Goal: Task Accomplishment & Management: Use online tool/utility

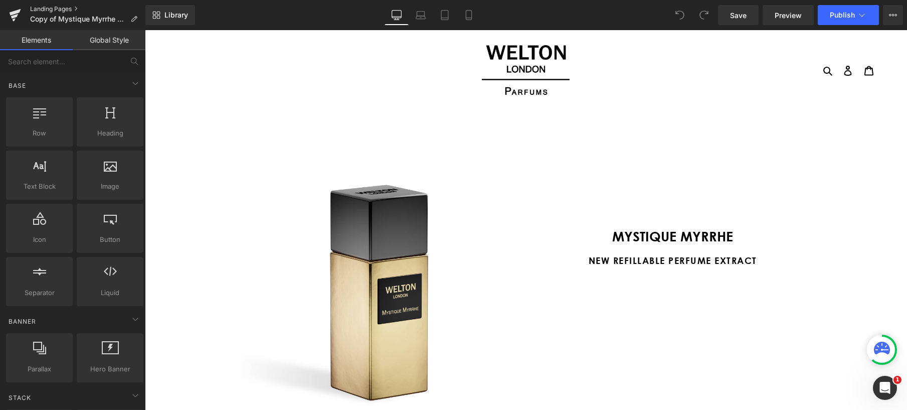
click at [64, 9] on link "Landing Pages" at bounding box center [87, 9] width 115 height 8
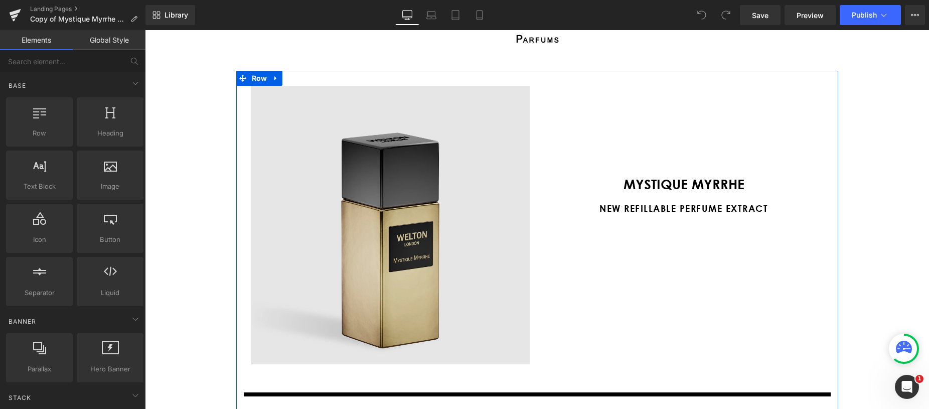
scroll to position [31, 0]
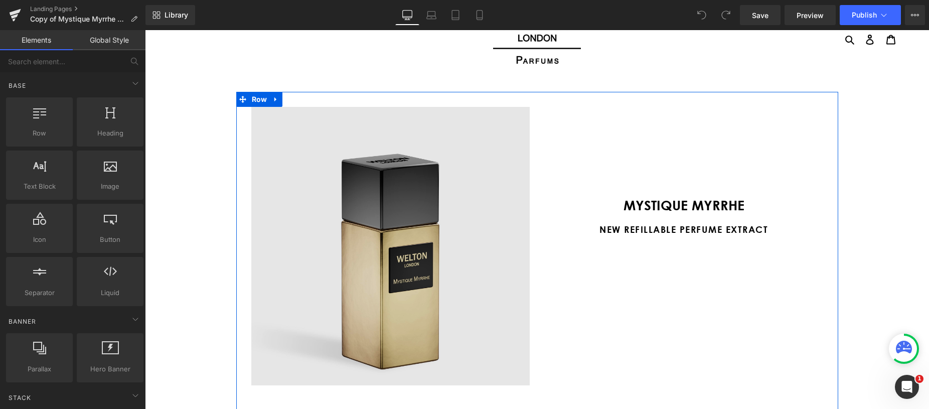
click at [395, 219] on img at bounding box center [390, 246] width 278 height 278
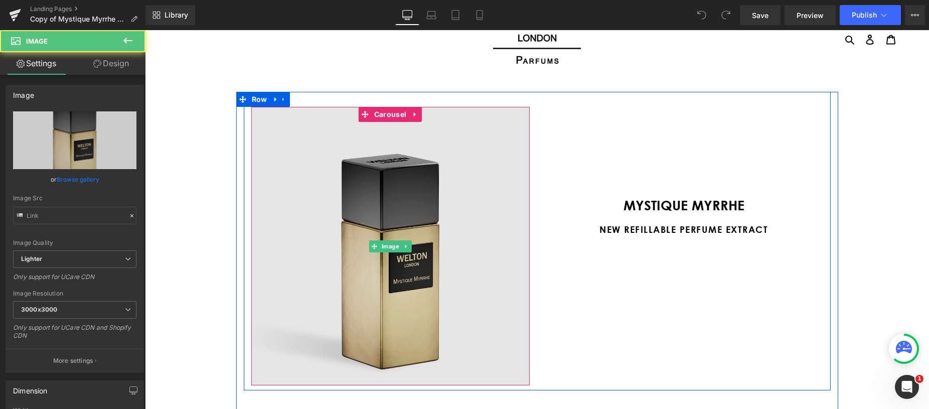
type input "https://ucarecdn.com/ae76c6a4-8791-4f85-bfee-1c5e99e961c9/-/format/auto/-/previ…"
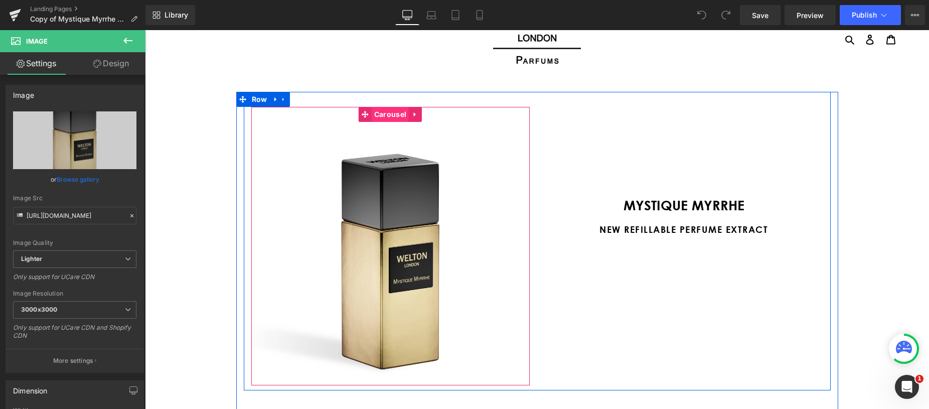
click at [376, 112] on span "Carousel" at bounding box center [390, 114] width 37 height 15
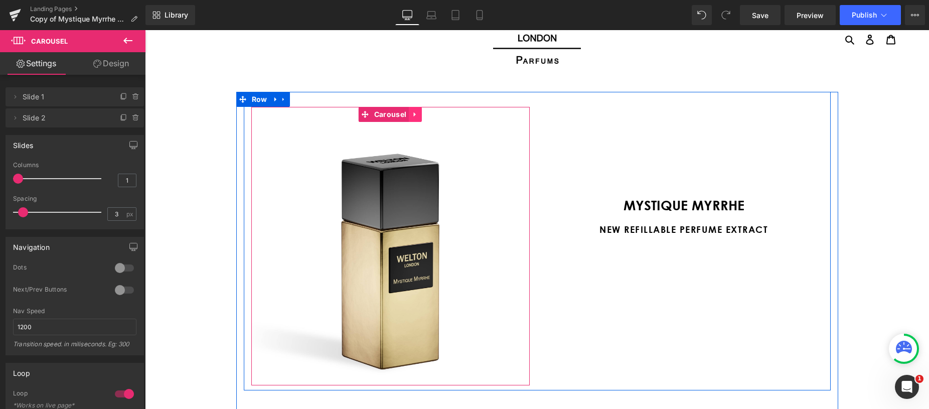
click at [415, 115] on icon at bounding box center [415, 114] width 2 height 5
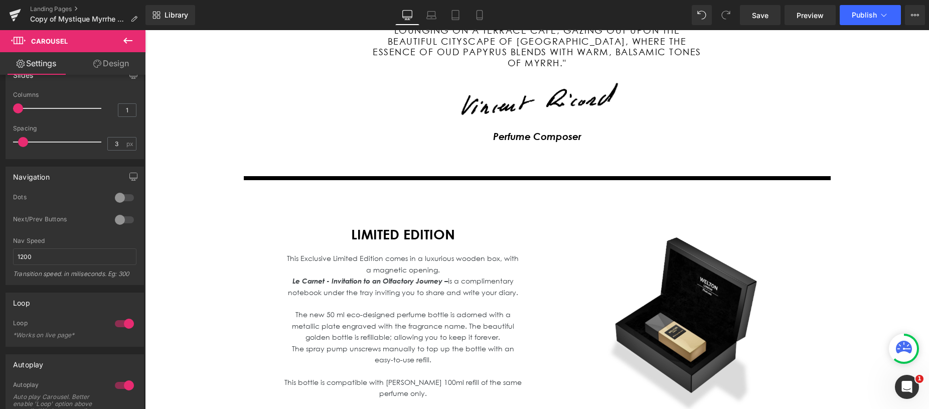
scroll to position [1965, 0]
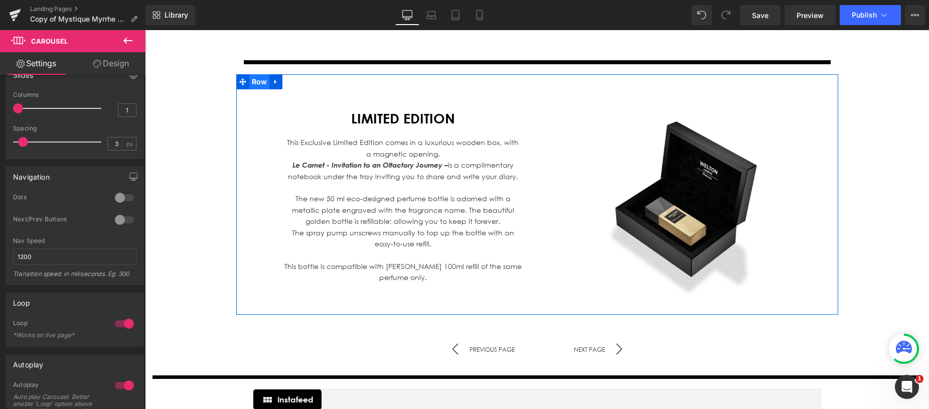
click at [259, 74] on span "Row" at bounding box center [259, 81] width 21 height 15
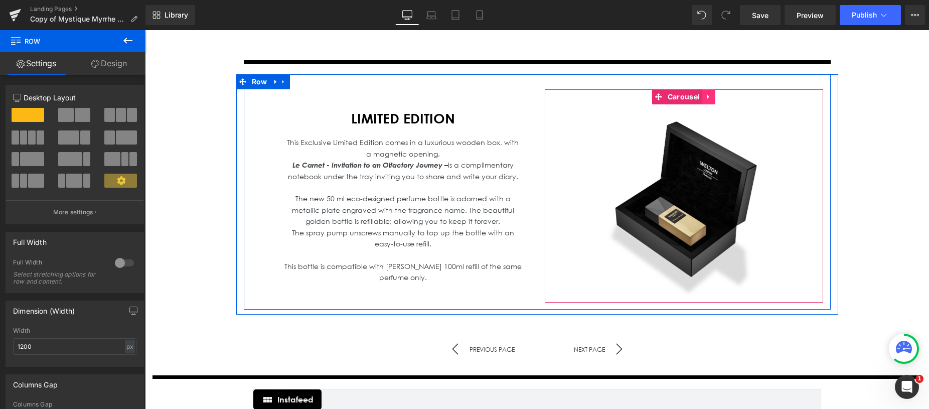
click at [709, 93] on icon at bounding box center [708, 97] width 7 height 8
click at [714, 93] on icon at bounding box center [715, 96] width 7 height 7
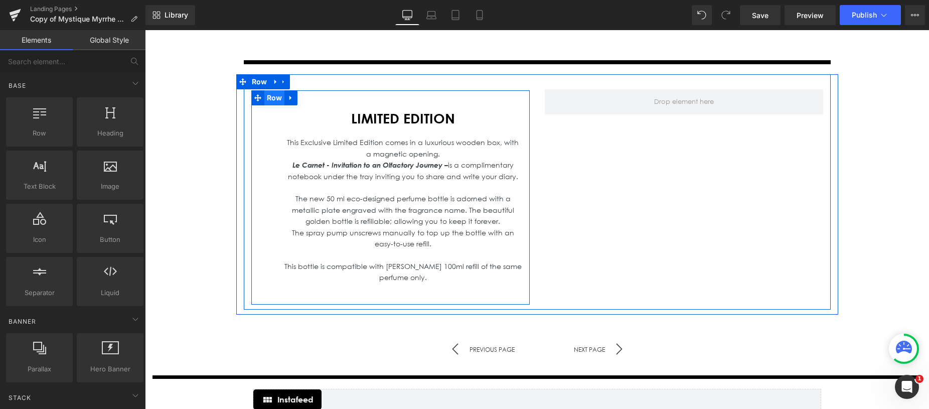
click at [272, 90] on span "Row" at bounding box center [274, 97] width 21 height 15
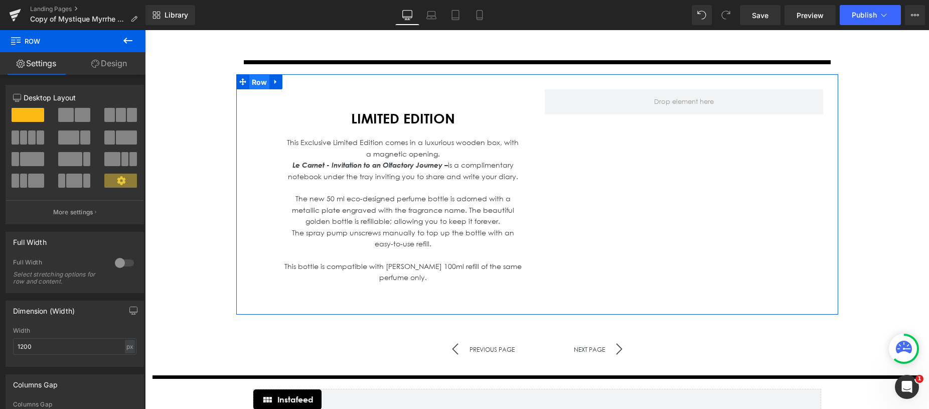
click at [255, 75] on span "Row" at bounding box center [259, 82] width 21 height 15
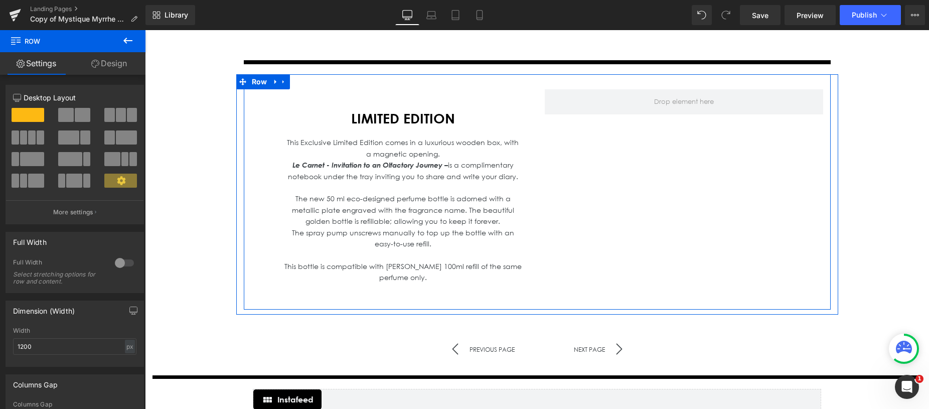
click at [384, 74] on div "LIMITED EDITION Heading This Exclusive Limited Edition comes in a luxurious woo…" at bounding box center [537, 191] width 587 height 235
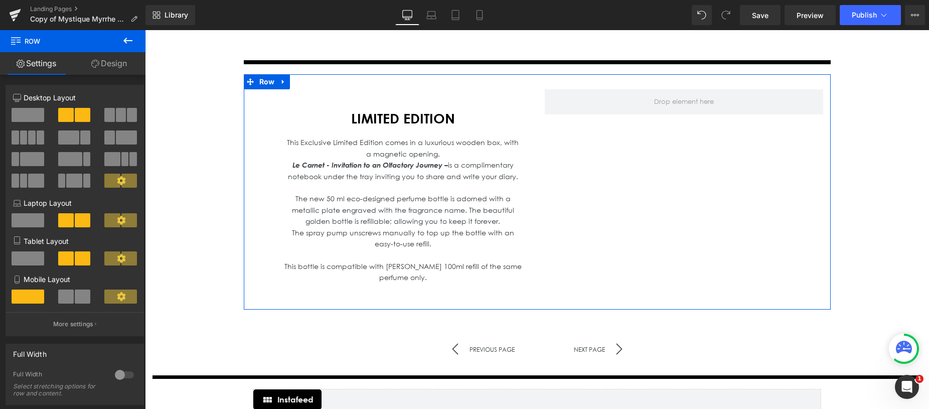
click at [27, 113] on span at bounding box center [28, 115] width 33 height 14
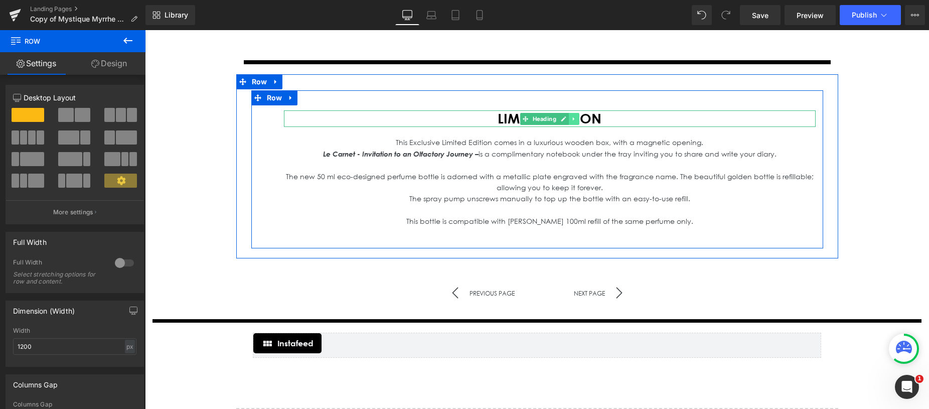
click at [573, 117] on icon at bounding box center [573, 119] width 2 height 4
click at [578, 116] on icon at bounding box center [579, 119] width 6 height 6
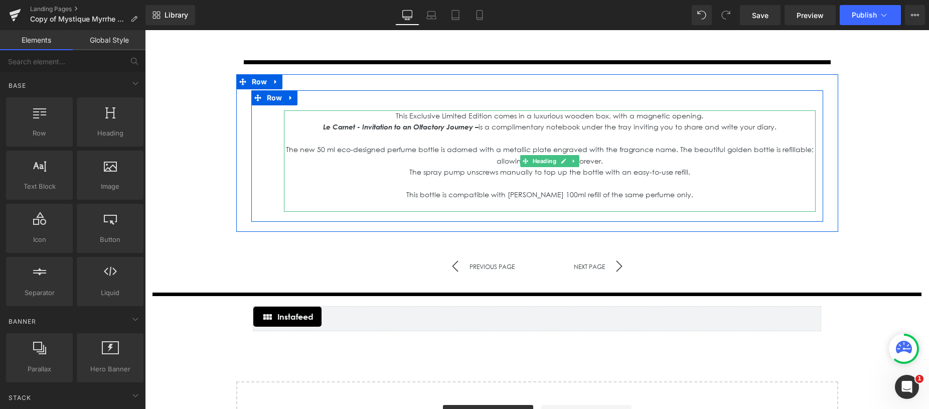
drag, startPoint x: 785, startPoint y: 114, endPoint x: 372, endPoint y: 102, distance: 413.3
click at [358, 110] on div "This Exclusive Limited Edition comes in a luxurious wooden box, with a magnetic…" at bounding box center [549, 160] width 531 height 101
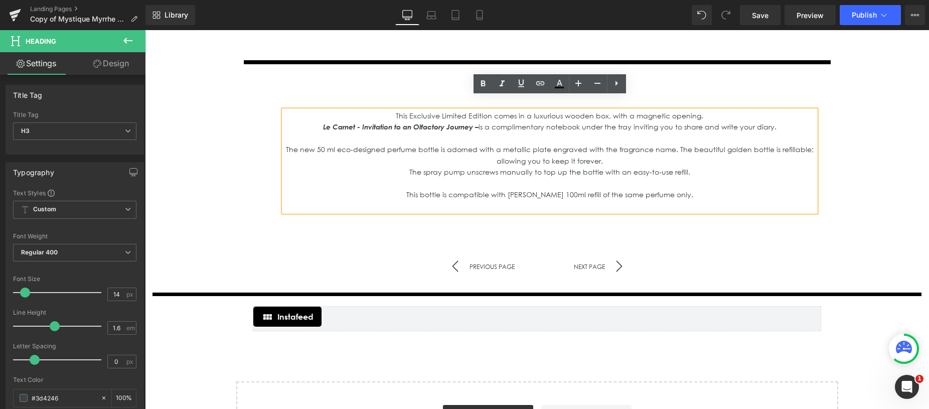
click at [404, 110] on div "This Exclusive Limited Edition comes in a luxurious wooden box, with a magnetic…" at bounding box center [549, 121] width 531 height 23
drag, startPoint x: 451, startPoint y: 105, endPoint x: 790, endPoint y: 119, distance: 339.3
click at [790, 119] on div "This Exclusive Limited Edition comes in a luxurious wooden box, with a magnetic…" at bounding box center [549, 121] width 531 height 23
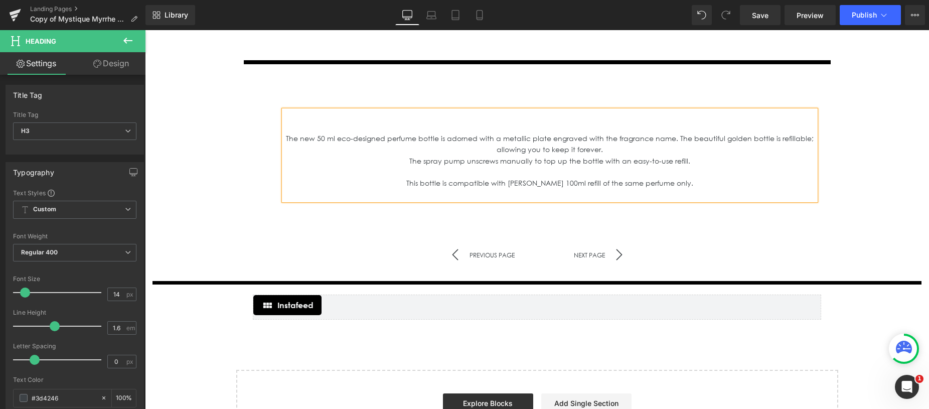
click at [288, 133] on div "The new 50 ml eco-designed perfume bottle is adorned with a metallic plate engr…" at bounding box center [549, 166] width 531 height 67
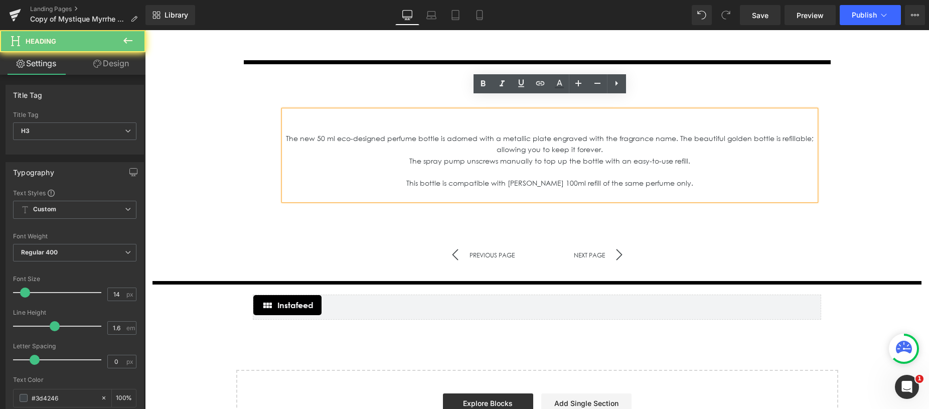
click at [289, 133] on div "The new 50 ml eco-designed perfume bottle is adorned with a metallic plate engr…" at bounding box center [549, 166] width 531 height 67
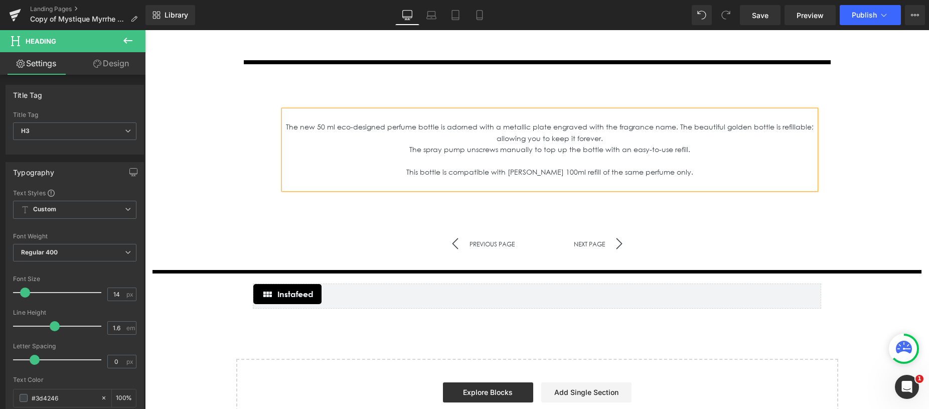
click at [346, 189] on div "The new 50 ml eco-designed perfume bottle is adorned with a metallic plate engr…" at bounding box center [537, 139] width 587 height 130
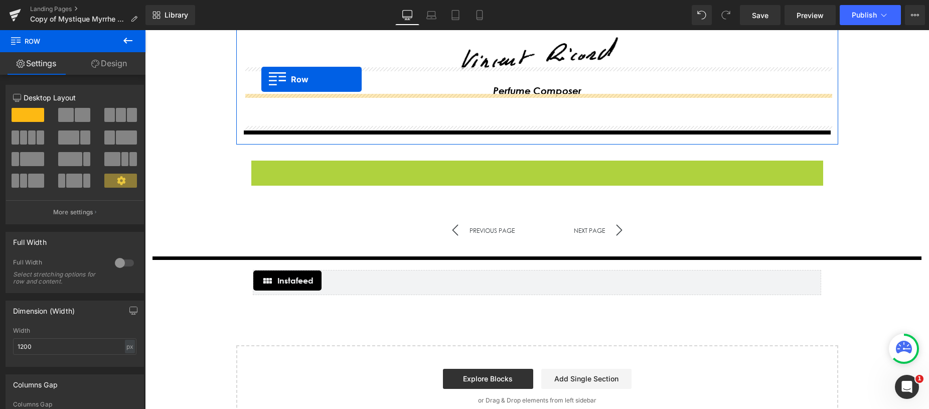
scroll to position [1875, 0]
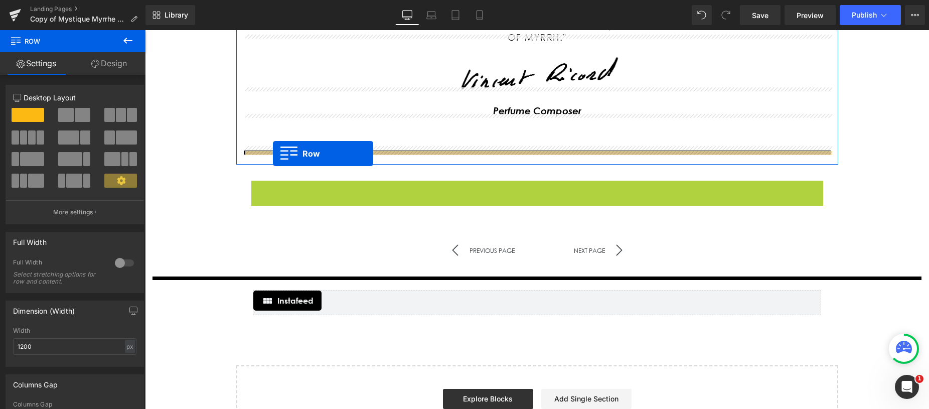
drag, startPoint x: 255, startPoint y: 86, endPoint x: 273, endPoint y: 153, distance: 69.9
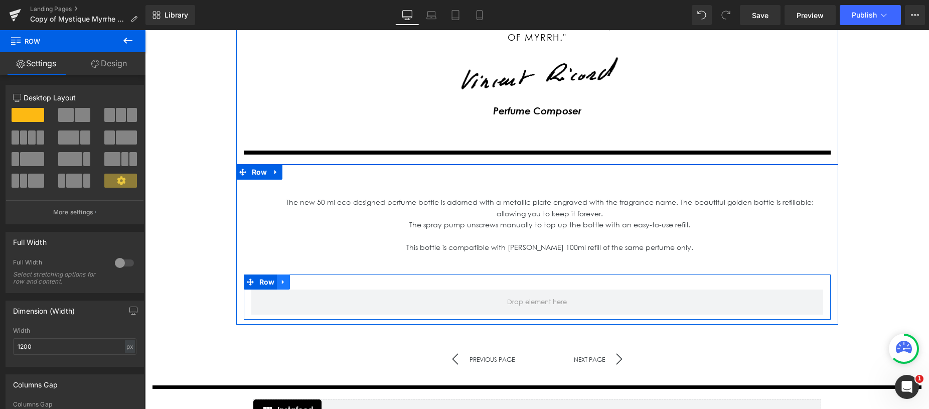
click at [281, 278] on icon at bounding box center [283, 282] width 7 height 8
click at [313, 274] on link at bounding box center [309, 281] width 13 height 15
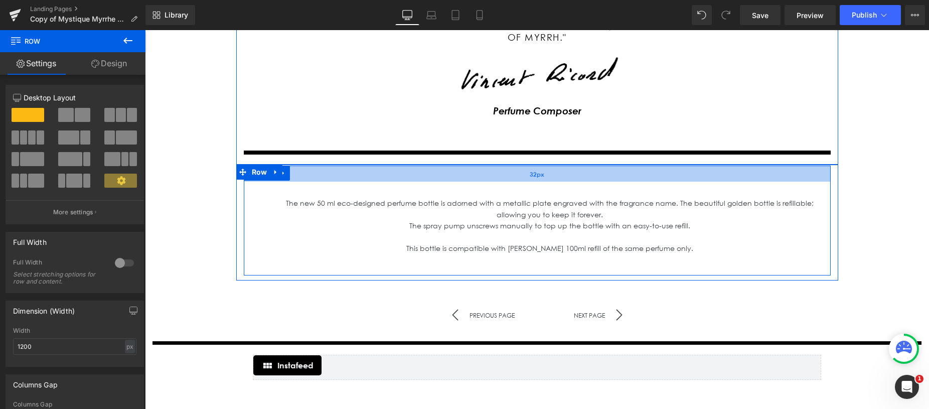
drag, startPoint x: 306, startPoint y: 163, endPoint x: 321, endPoint y: 166, distance: 15.2
click at [322, 165] on div "32px" at bounding box center [537, 173] width 587 height 16
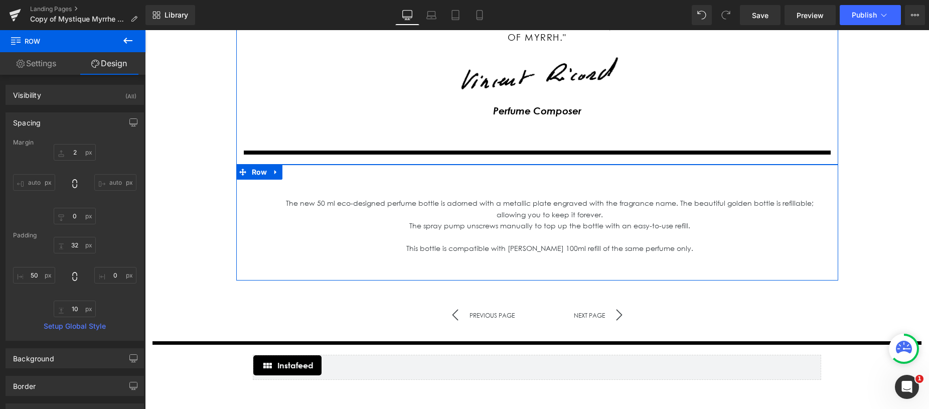
drag, startPoint x: 286, startPoint y: 164, endPoint x: 284, endPoint y: 201, distance: 37.2
click at [243, 203] on div "The new 50 ml eco-designed perfume bottle is adorned with a metallic plate engr…" at bounding box center [537, 219] width 602 height 111
drag, startPoint x: 288, startPoint y: 166, endPoint x: 295, endPoint y: 168, distance: 7.3
click at [294, 168] on div "The new 50 ml eco-designed perfume bottle is adorned with a metallic plate engr…" at bounding box center [537, 220] width 587 height 110
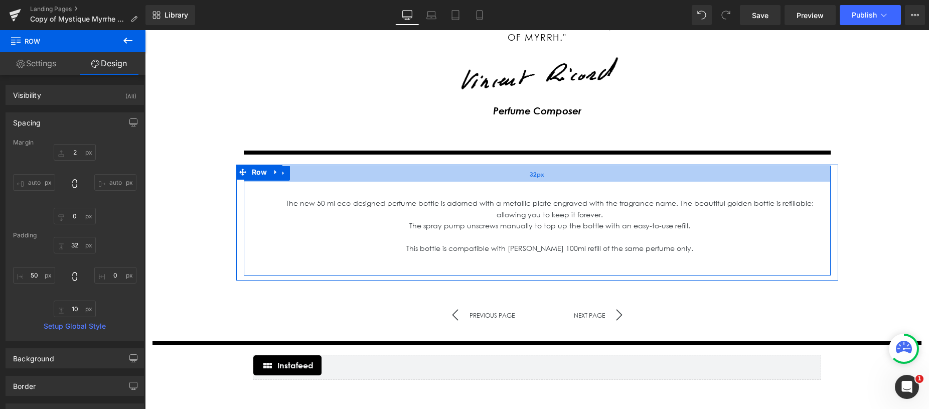
click at [406, 165] on div "32px" at bounding box center [537, 173] width 587 height 16
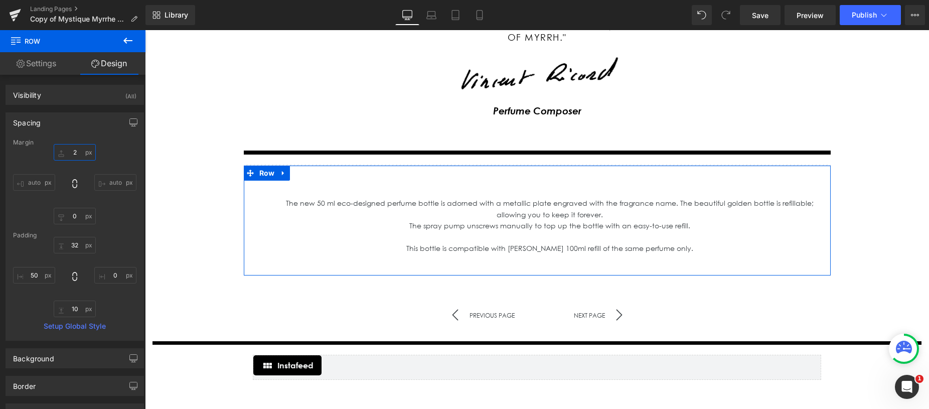
click at [73, 152] on input "2" at bounding box center [75, 152] width 42 height 17
click at [67, 153] on input "2" at bounding box center [75, 152] width 42 height 17
drag, startPoint x: 73, startPoint y: 153, endPoint x: 90, endPoint y: 155, distance: 16.6
click at [90, 155] on input "2" at bounding box center [75, 152] width 42 height 17
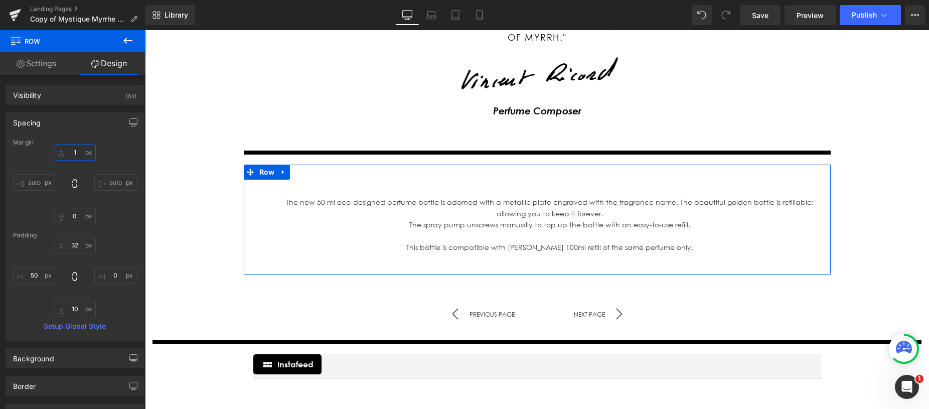
type input "15"
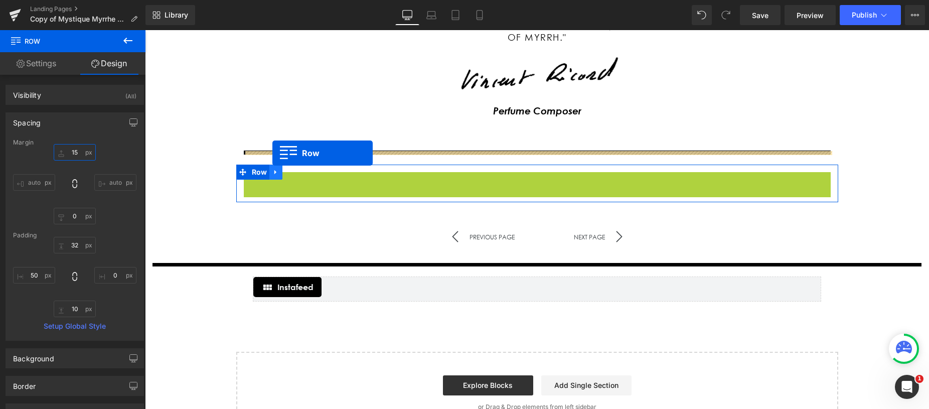
drag, startPoint x: 253, startPoint y: 168, endPoint x: 277, endPoint y: 155, distance: 27.2
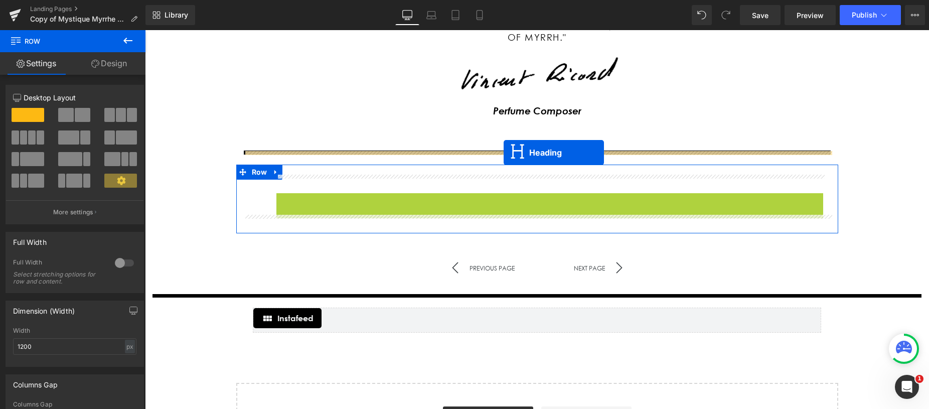
drag, startPoint x: 524, startPoint y: 220, endPoint x: 503, endPoint y: 152, distance: 70.4
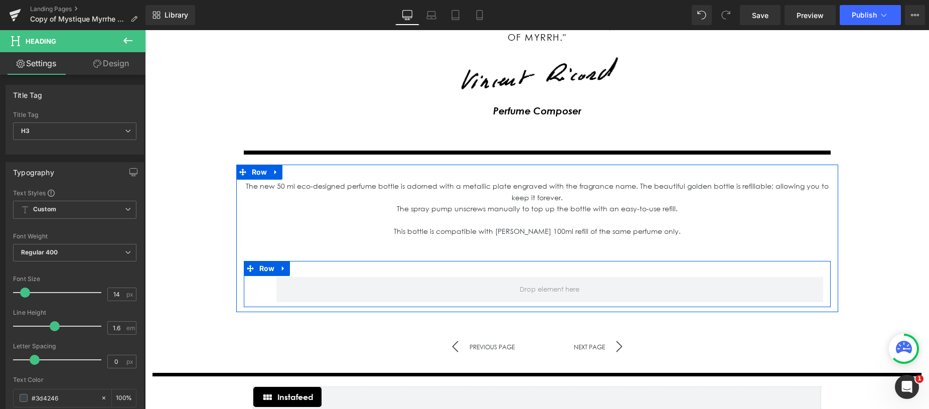
click at [284, 264] on icon at bounding box center [283, 268] width 7 height 8
click at [307, 265] on icon at bounding box center [309, 268] width 7 height 7
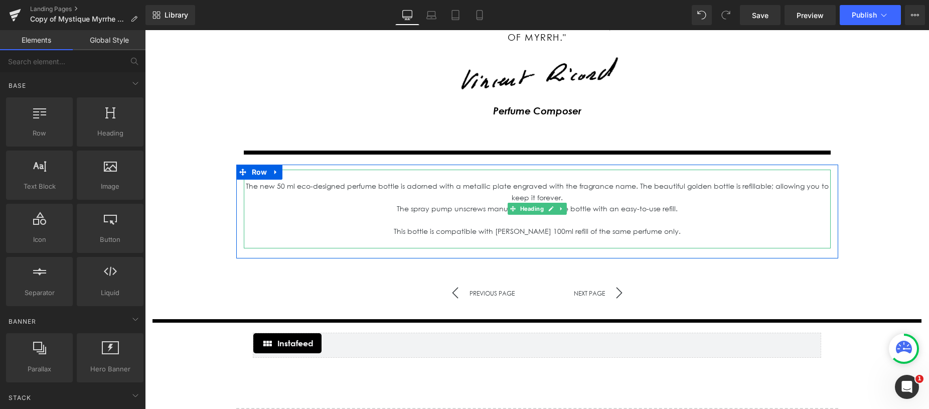
click at [638, 181] on div "The new 50 ml eco-designed perfume bottle is adorned with a metallic plate engr…" at bounding box center [537, 214] width 587 height 67
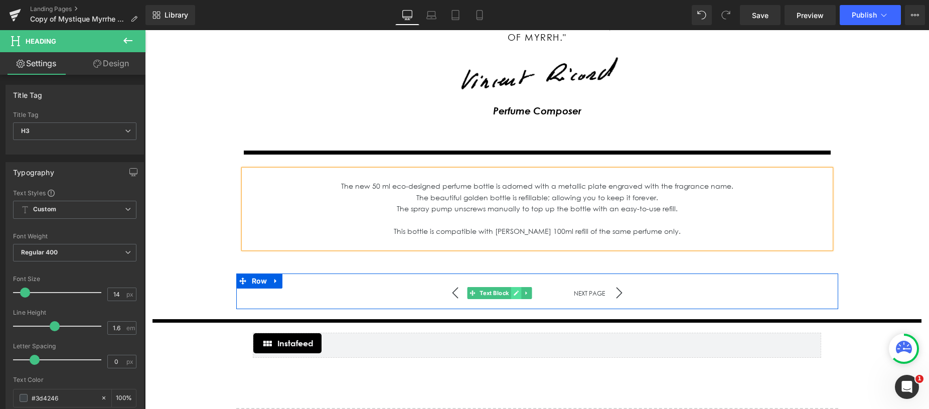
click at [515, 291] on icon at bounding box center [515, 293] width 5 height 5
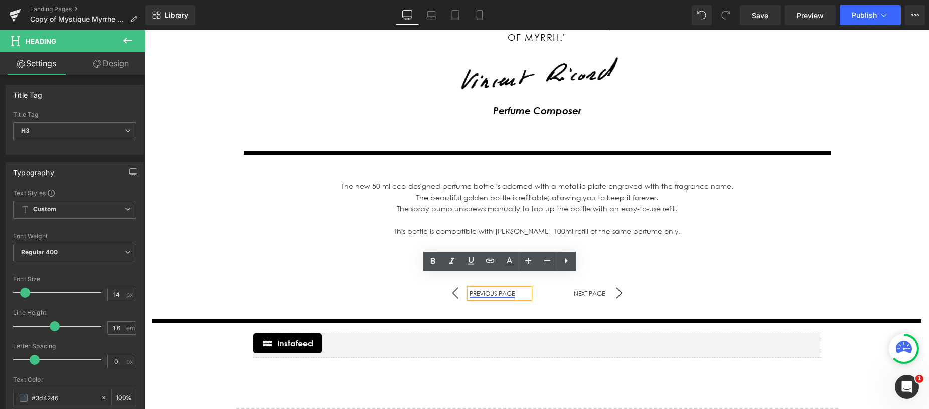
click at [509, 289] on link "PREVIOUS PAGE" at bounding box center [491, 293] width 45 height 8
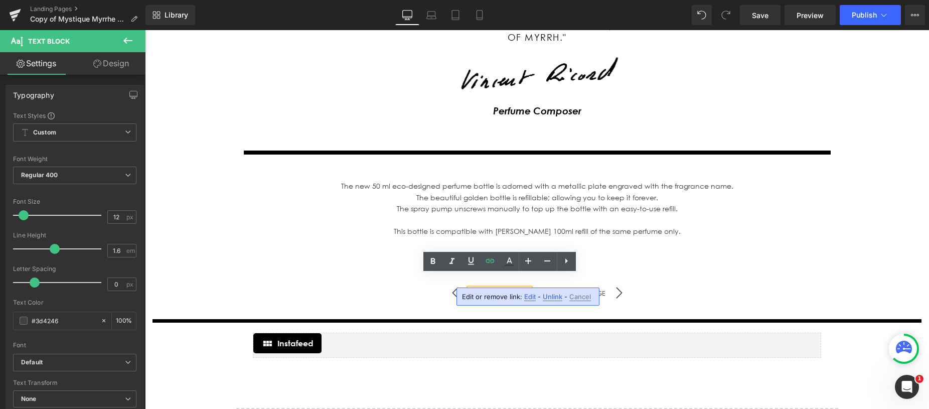
click at [527, 296] on span "Edit" at bounding box center [530, 296] width 12 height 9
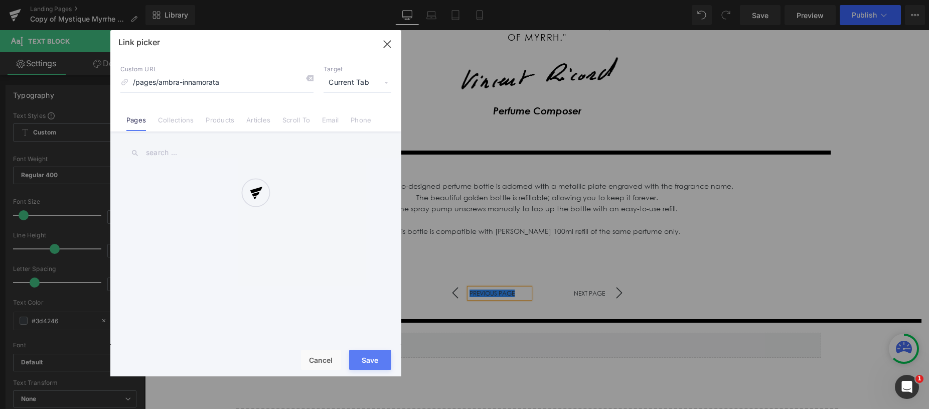
click at [370, 361] on div at bounding box center [255, 203] width 291 height 346
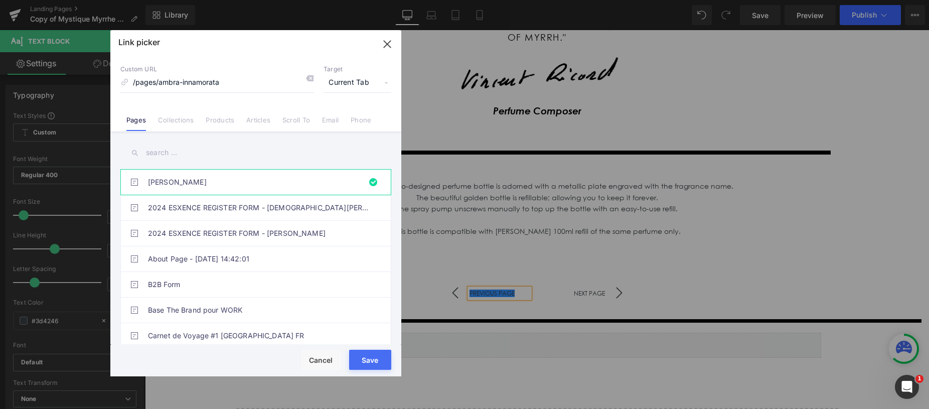
click at [370, 361] on button "Save" at bounding box center [370, 359] width 42 height 20
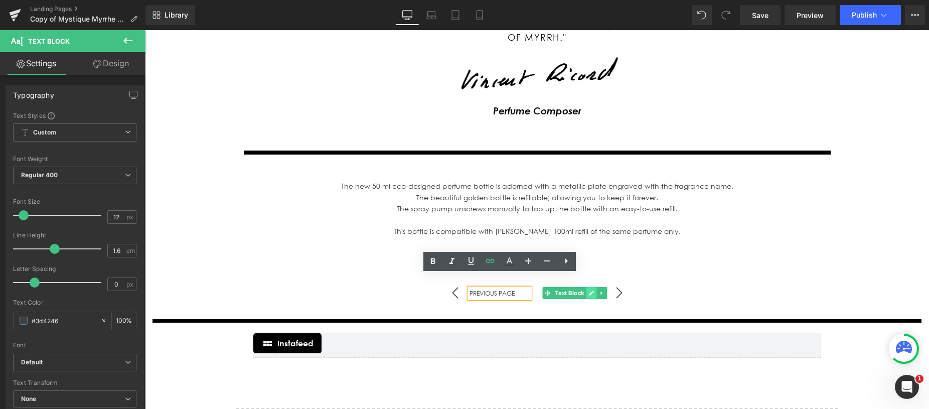
click at [591, 291] on icon at bounding box center [591, 293] width 5 height 5
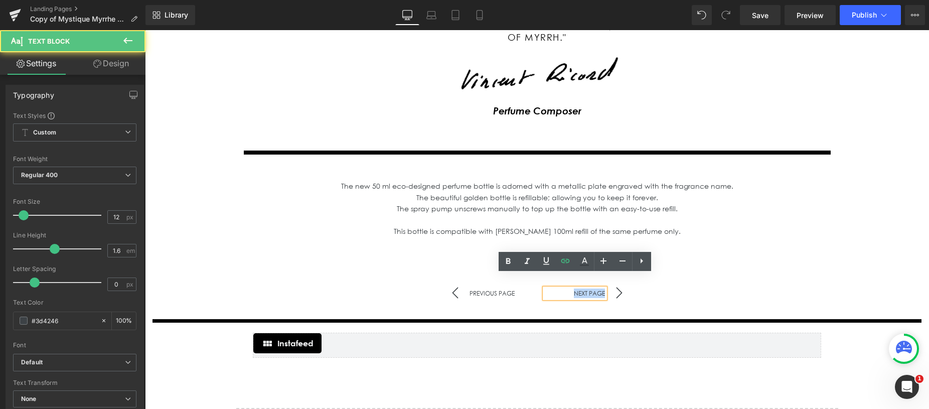
drag, startPoint x: 600, startPoint y: 278, endPoint x: 605, endPoint y: 279, distance: 5.0
click at [605, 288] on div "NEXT PAGE" at bounding box center [575, 293] width 60 height 10
click at [578, 289] on link "NEXT PAGE" at bounding box center [589, 293] width 31 height 8
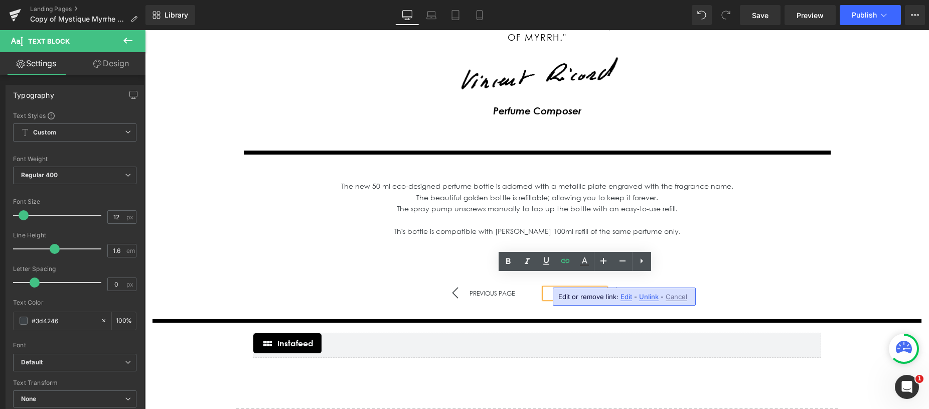
click at [623, 296] on span "Edit" at bounding box center [626, 296] width 12 height 9
click at [746, 273] on div "Icon PREVIOUS PAGE Text Block NEXT PAGE Text Block Icon Row" at bounding box center [537, 291] width 602 height 36
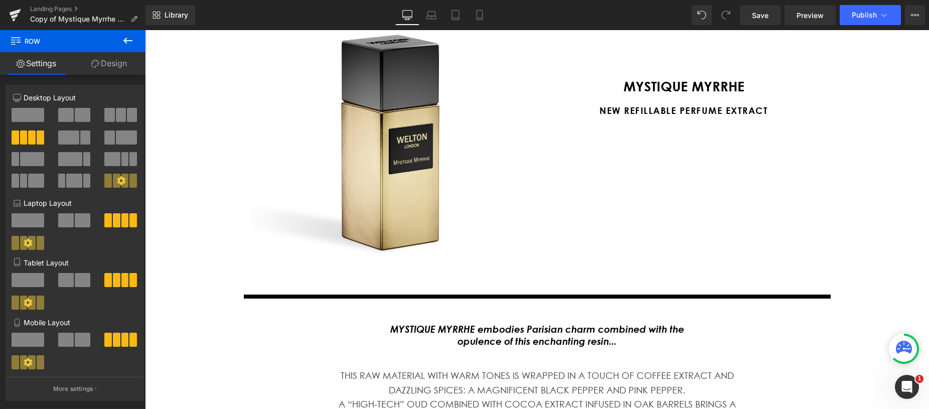
scroll to position [0, 0]
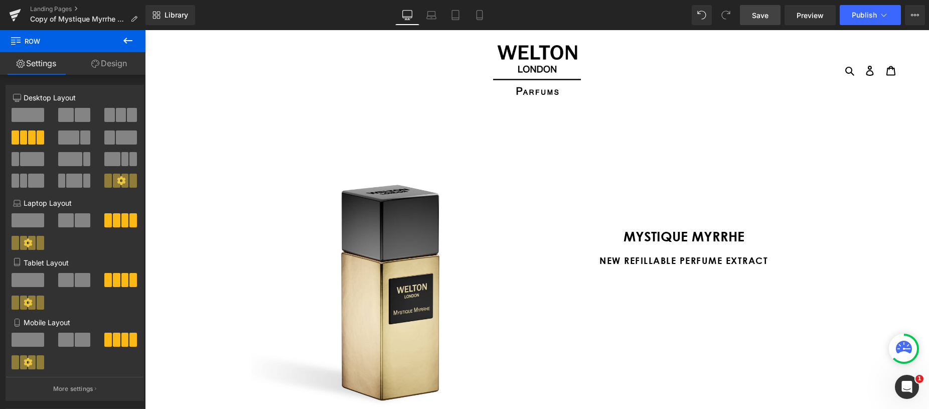
click at [762, 19] on span "Save" at bounding box center [760, 15] width 17 height 11
click at [811, 18] on span "Preview" at bounding box center [809, 15] width 27 height 11
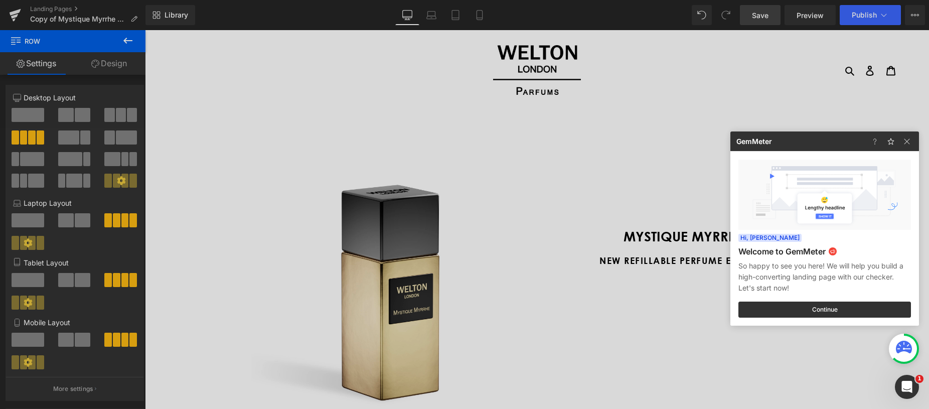
click at [631, 261] on div at bounding box center [464, 204] width 929 height 409
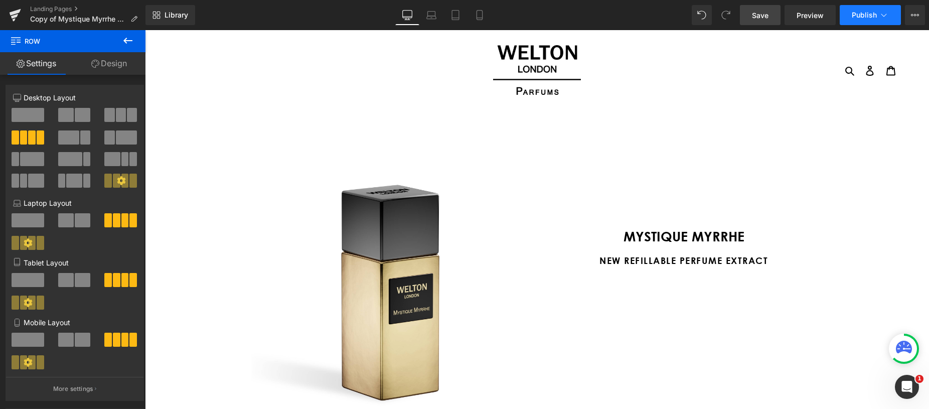
click at [878, 19] on icon at bounding box center [883, 15] width 10 height 10
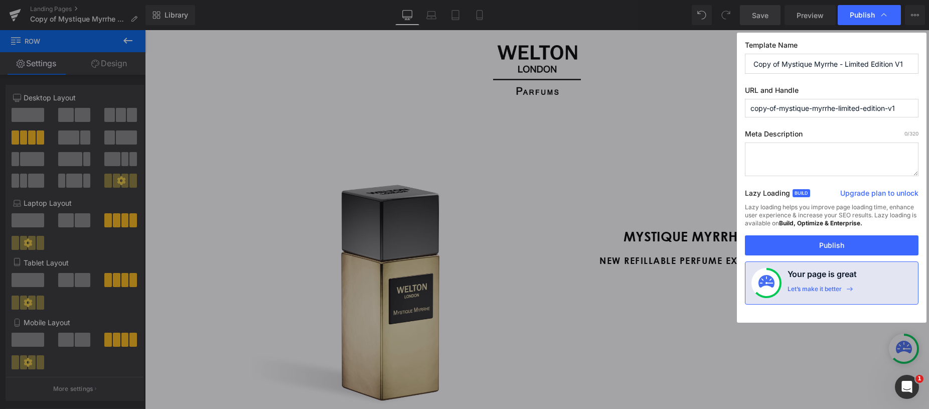
click at [782, 64] on input "Copy of Mystique Myrrhe - Limited Edition V1" at bounding box center [831, 64] width 173 height 20
drag, startPoint x: 781, startPoint y: 63, endPoint x: 719, endPoint y: 64, distance: 62.7
click at [745, 62] on input "Copy of Mystique Myrrhe - Limited Edition V1" at bounding box center [831, 64] width 173 height 20
drag, startPoint x: 812, startPoint y: 64, endPoint x: 881, endPoint y: 66, distance: 69.7
click at [883, 64] on input "Mystique Myrrhe - Limited Edition V1" at bounding box center [831, 64] width 173 height 20
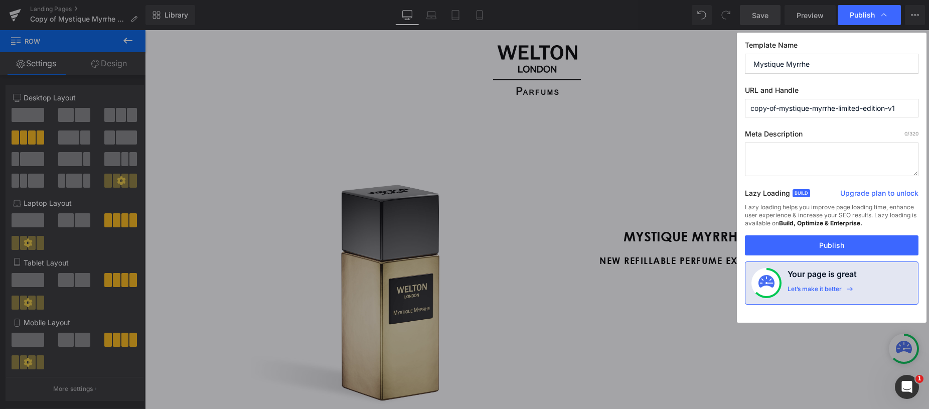
type input "Mystique Myrrhe"
click at [820, 151] on textarea at bounding box center [831, 159] width 173 height 34
click at [780, 108] on input "copy-of-mystique-myrrhe-limited-edition-v1" at bounding box center [831, 108] width 173 height 19
drag, startPoint x: 780, startPoint y: 108, endPoint x: 742, endPoint y: 108, distance: 38.6
click at [745, 108] on input "copy-of-mystique-myrrhe-limited-edition-v1" at bounding box center [831, 108] width 173 height 19
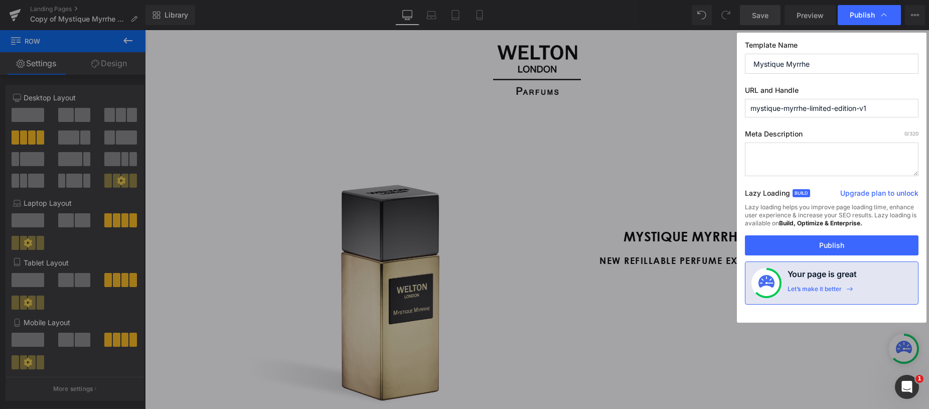
drag, startPoint x: 808, startPoint y: 109, endPoint x: 899, endPoint y: 111, distance: 91.3
click at [899, 109] on input "mystique-myrrhe-limited-edition-v1" at bounding box center [831, 108] width 173 height 19
type input "mystique-myrrhe"
click at [779, 153] on textarea at bounding box center [831, 159] width 173 height 34
paste textarea "New Refillable Perfume Extract"
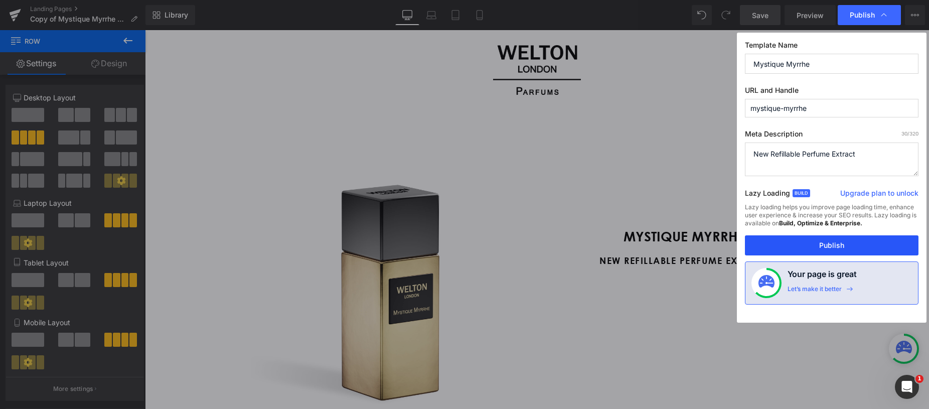
type textarea "New Refillable Perfume Extract"
click at [843, 250] on button "Publish" at bounding box center [831, 245] width 173 height 20
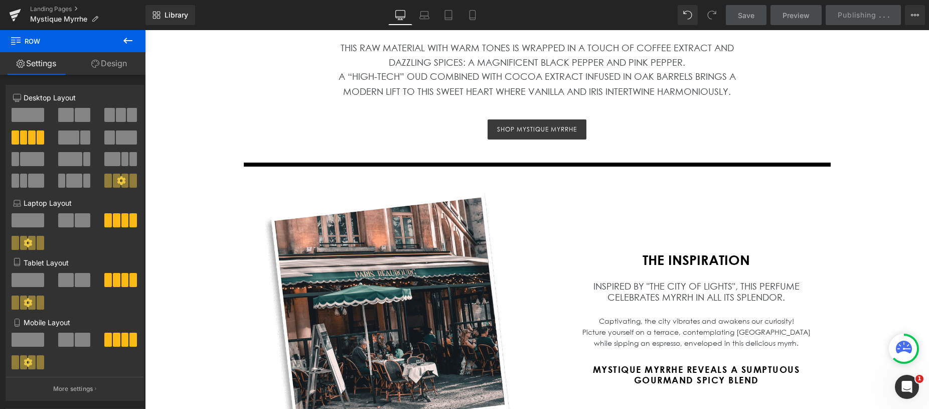
scroll to position [478, 0]
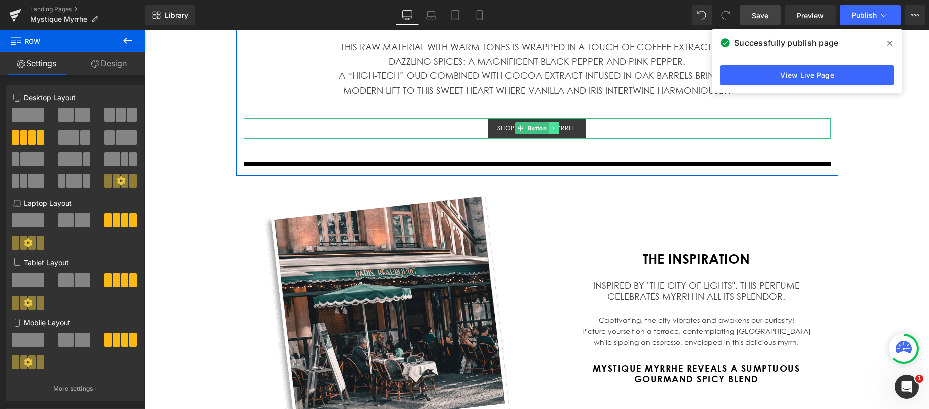
click at [551, 129] on icon at bounding box center [554, 128] width 6 height 6
click at [524, 129] on link "Button" at bounding box center [532, 128] width 34 height 12
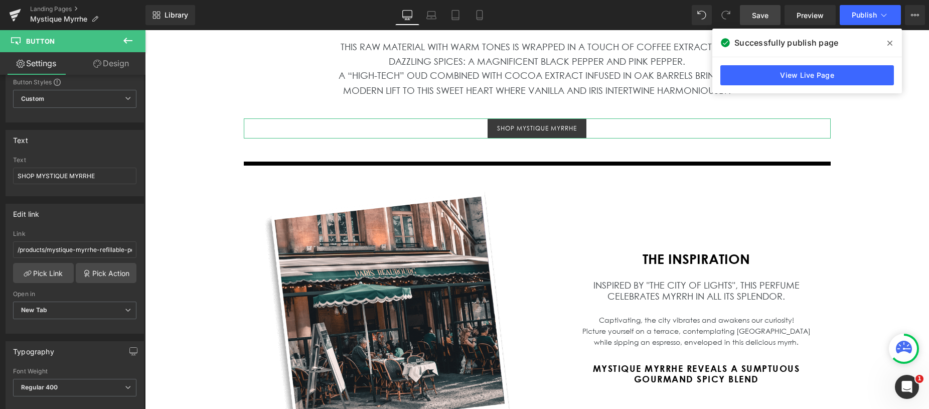
scroll to position [57, 0]
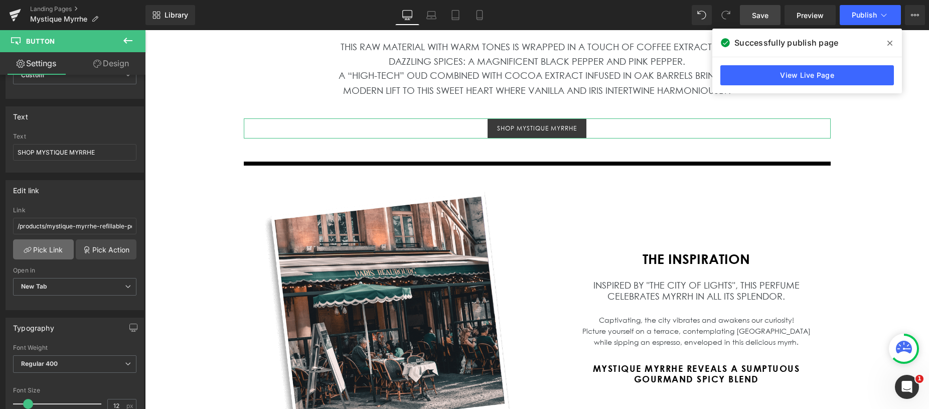
click at [60, 250] on link "Pick Link" at bounding box center [43, 249] width 61 height 20
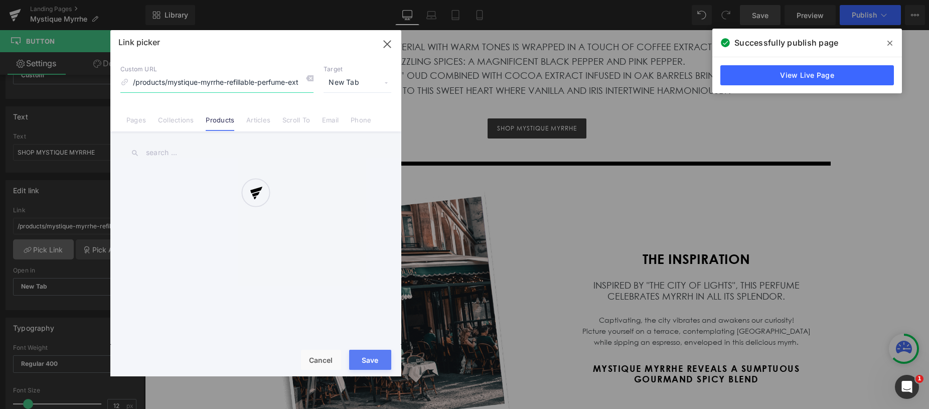
scroll to position [0, 104]
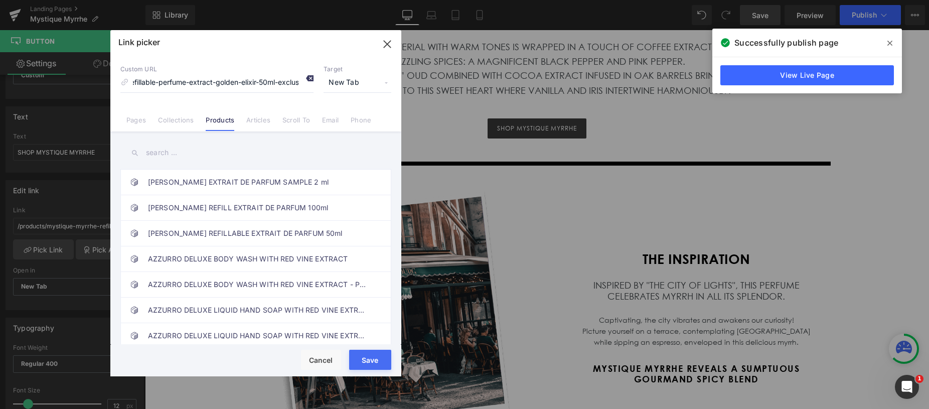
click at [310, 78] on icon at bounding box center [309, 78] width 8 height 8
click at [190, 155] on input "text" at bounding box center [255, 152] width 271 height 23
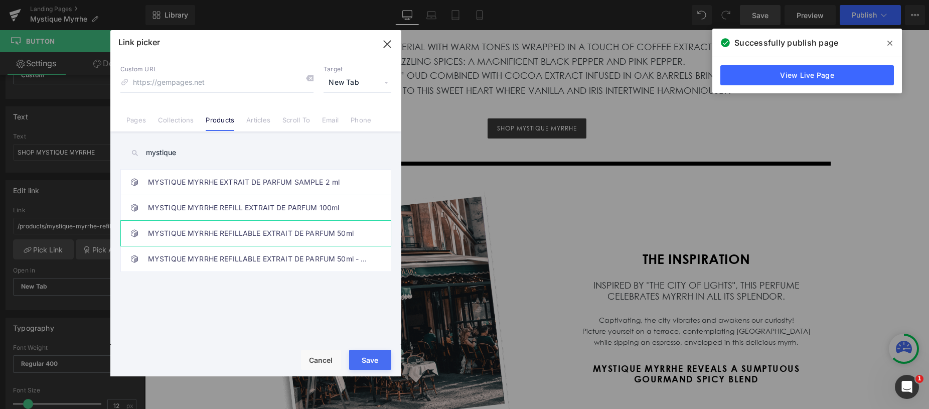
type input "mystique"
click at [273, 235] on link "MYSTIQUE MYRRHE REFILLABLE EXTRAIT DE PARFUM 50ml" at bounding box center [258, 233] width 221 height 25
type input "/products/mystique-myrrhe-refillable-perfume-extract-50ml"
click at [378, 363] on button "Save" at bounding box center [370, 359] width 42 height 20
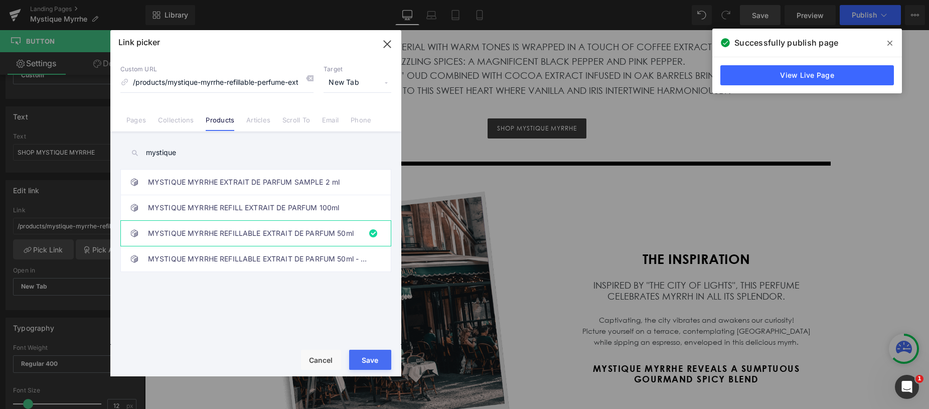
type input "/products/mystique-myrrhe-refillable-perfume-extract-50ml"
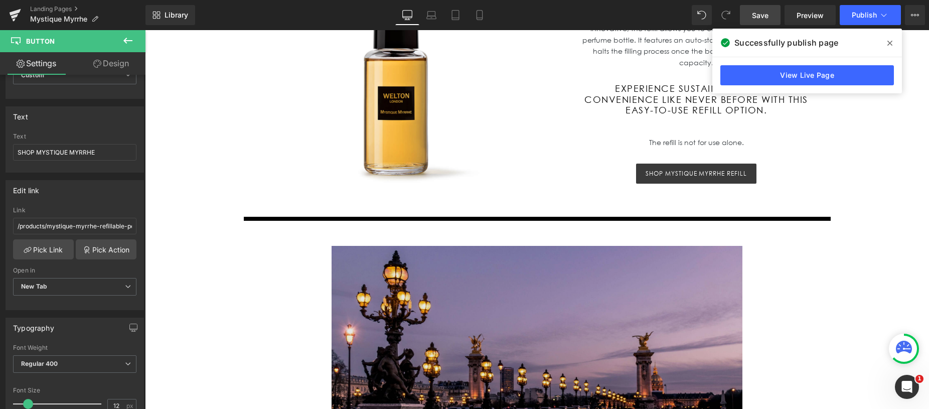
scroll to position [1309, 0]
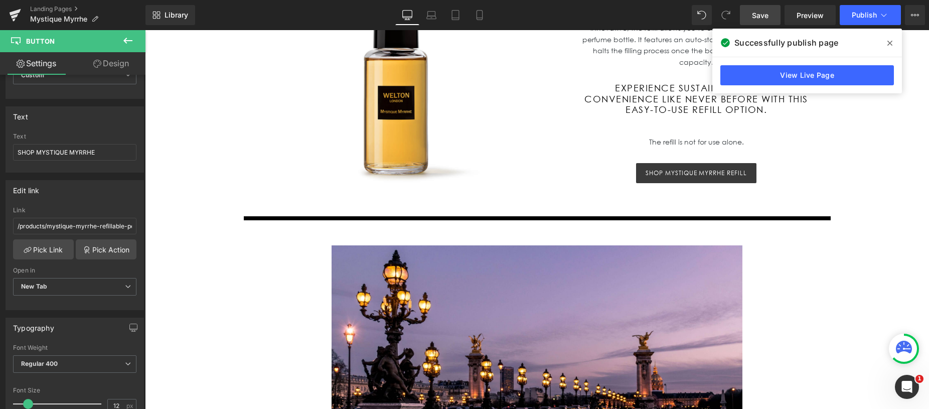
click at [768, 18] on span "Save" at bounding box center [760, 15] width 17 height 11
click at [868, 17] on span "Publish" at bounding box center [863, 15] width 25 height 8
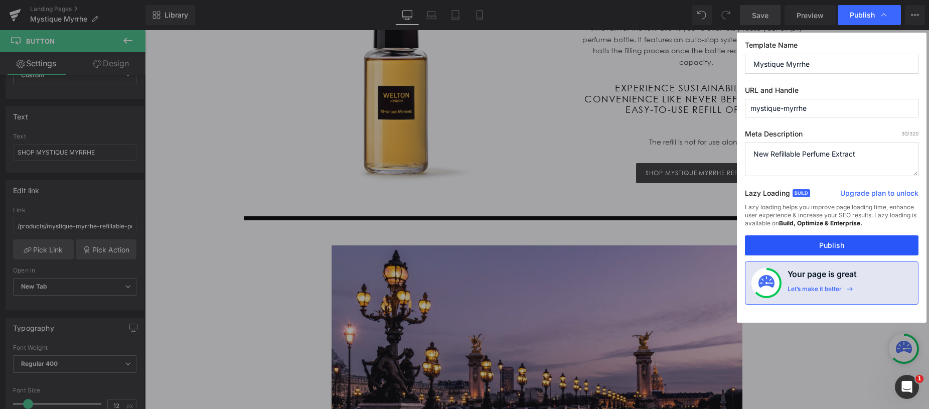
drag, startPoint x: 835, startPoint y: 244, endPoint x: 694, endPoint y: 216, distance: 143.1
click at [835, 244] on button "Publish" at bounding box center [831, 245] width 173 height 20
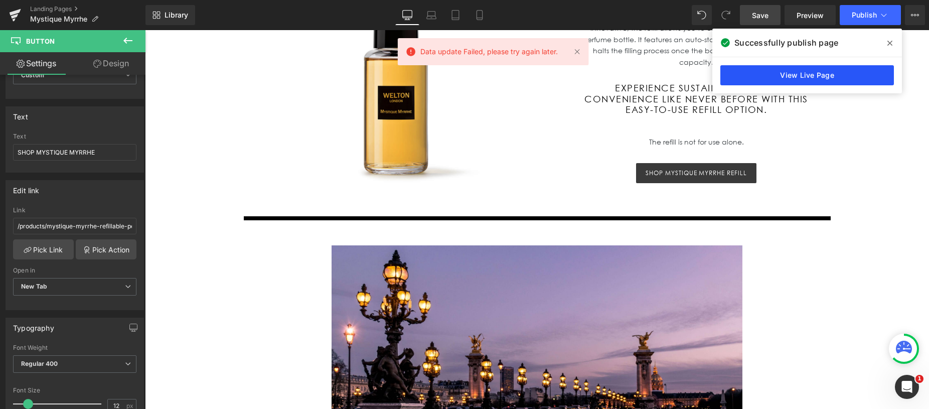
click at [807, 78] on link "View Live Page" at bounding box center [806, 75] width 173 height 20
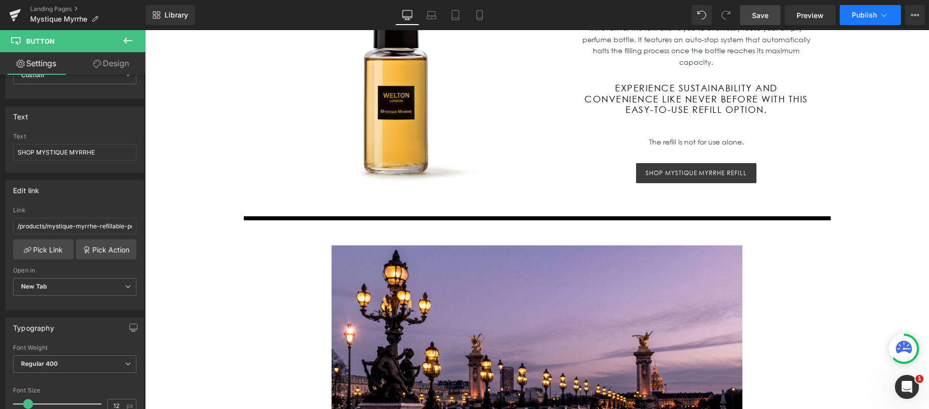
click at [874, 19] on span "Publish" at bounding box center [863, 15] width 25 height 8
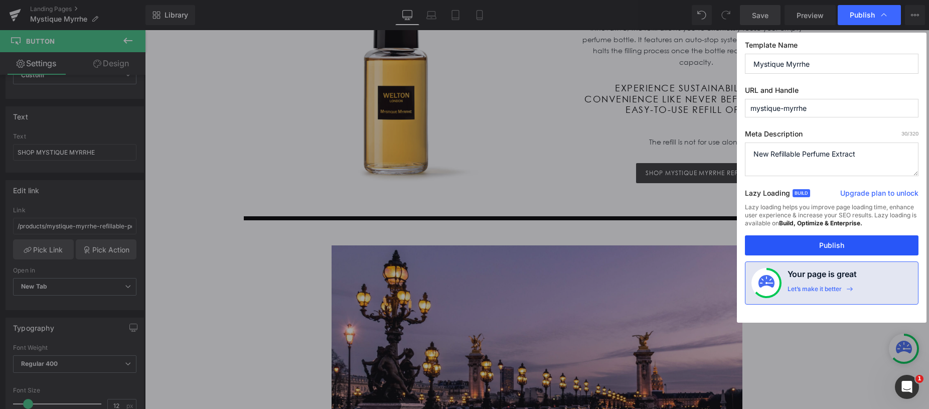
click at [840, 247] on button "Publish" at bounding box center [831, 245] width 173 height 20
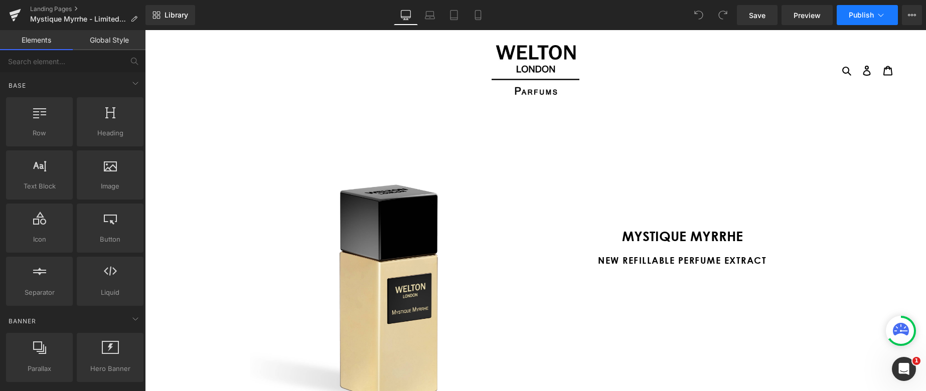
click at [863, 17] on icon at bounding box center [880, 15] width 10 height 10
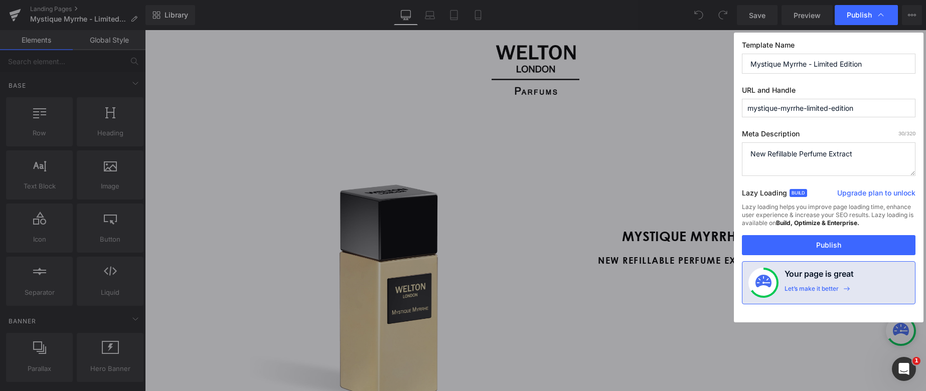
drag, startPoint x: 840, startPoint y: 153, endPoint x: 740, endPoint y: 152, distance: 99.8
click at [742, 152] on textarea "New Refillable Perfume Extract" at bounding box center [828, 159] width 173 height 34
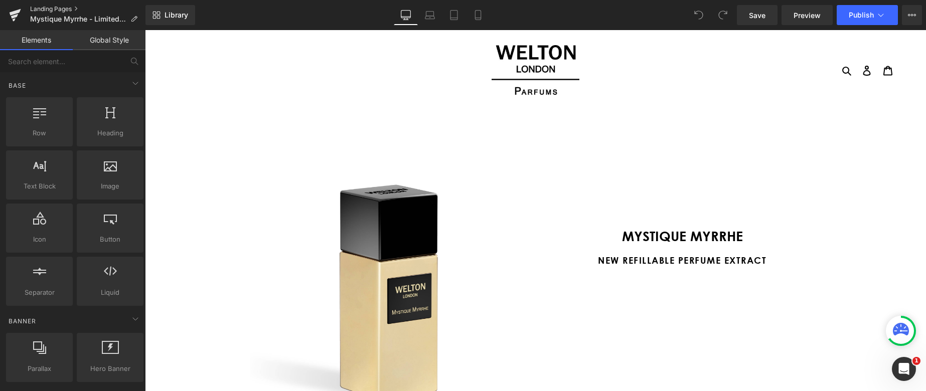
click at [59, 11] on link "Landing Pages" at bounding box center [87, 9] width 115 height 8
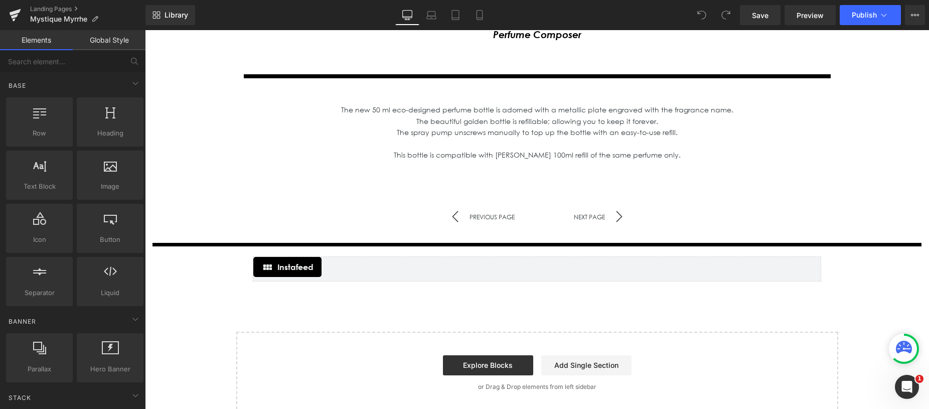
scroll to position [2277, 0]
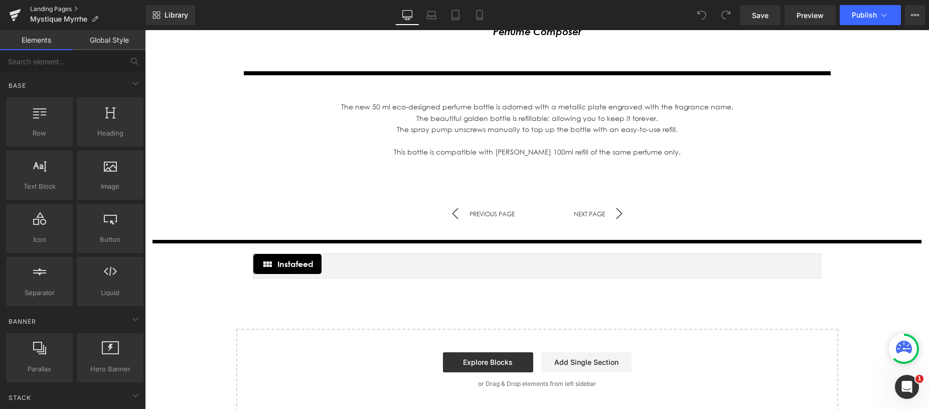
click at [64, 10] on link "Landing Pages" at bounding box center [87, 9] width 115 height 8
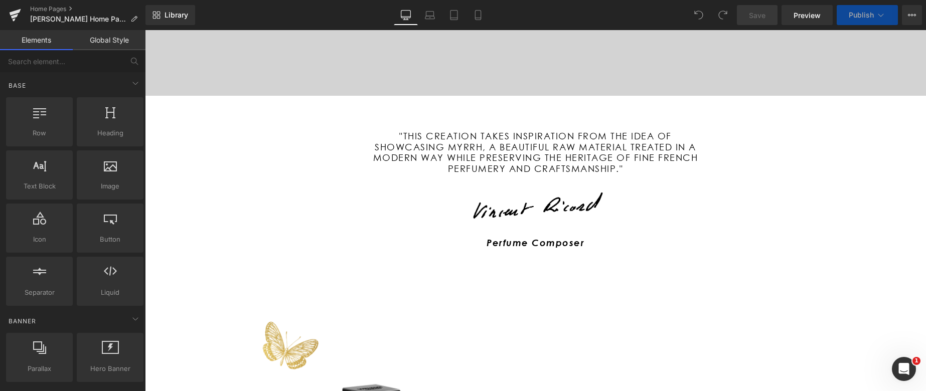
scroll to position [688, 0]
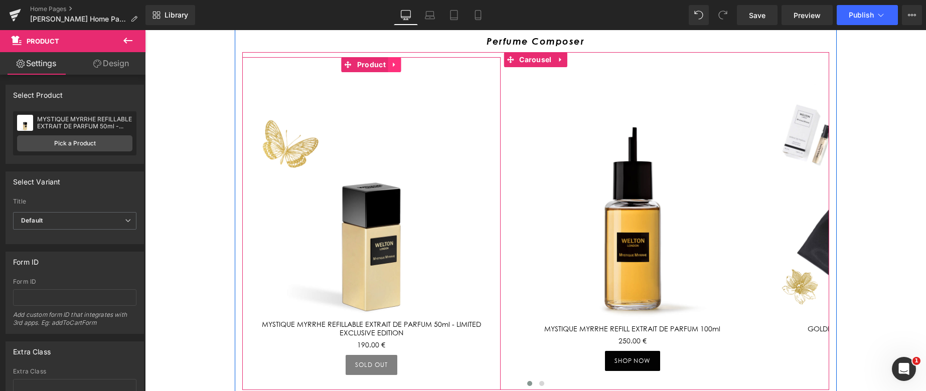
click at [397, 65] on icon at bounding box center [394, 65] width 7 height 8
click at [389, 67] on icon at bounding box center [388, 64] width 7 height 7
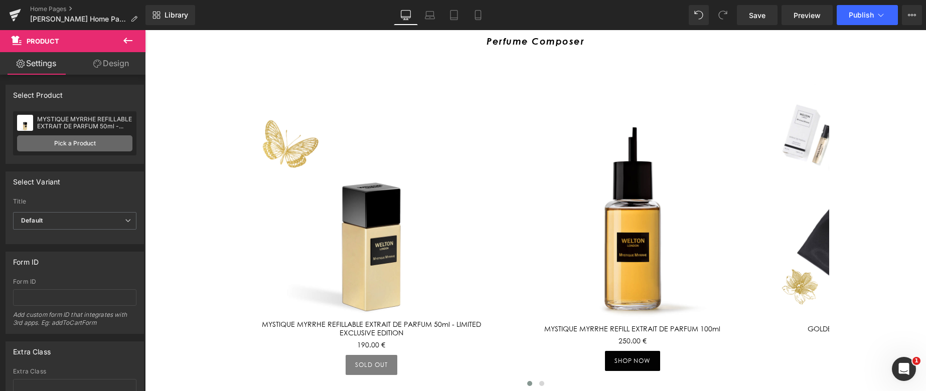
click at [77, 147] on link "Pick a Product" at bounding box center [74, 143] width 115 height 16
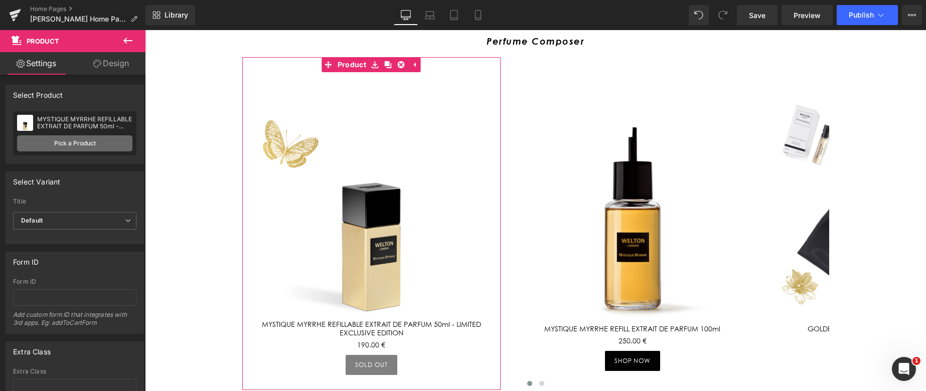
click at [65, 145] on link "Pick a Product" at bounding box center [74, 143] width 115 height 16
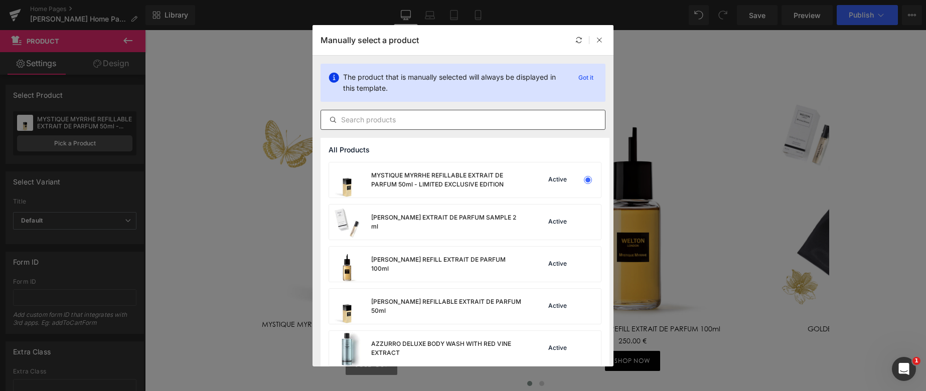
click at [398, 121] on input "text" at bounding box center [463, 120] width 284 height 12
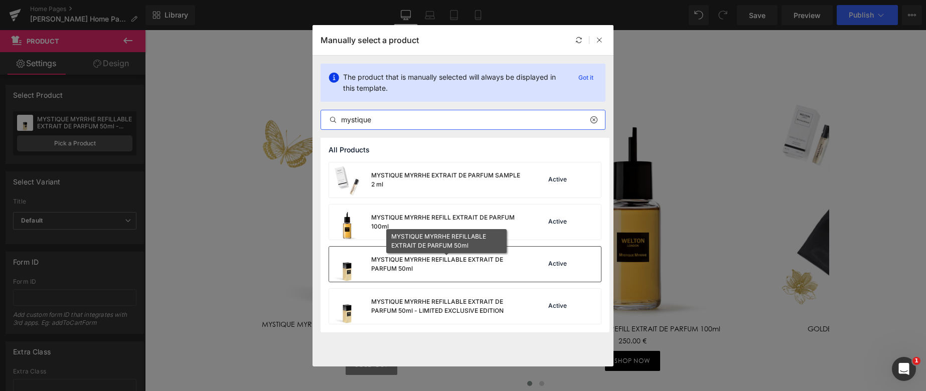
type input "mystique"
click at [457, 266] on div "MYSTIQUE MYRRHE REFILLABLE EXTRAIT DE PARFUM 50ml" at bounding box center [446, 264] width 150 height 18
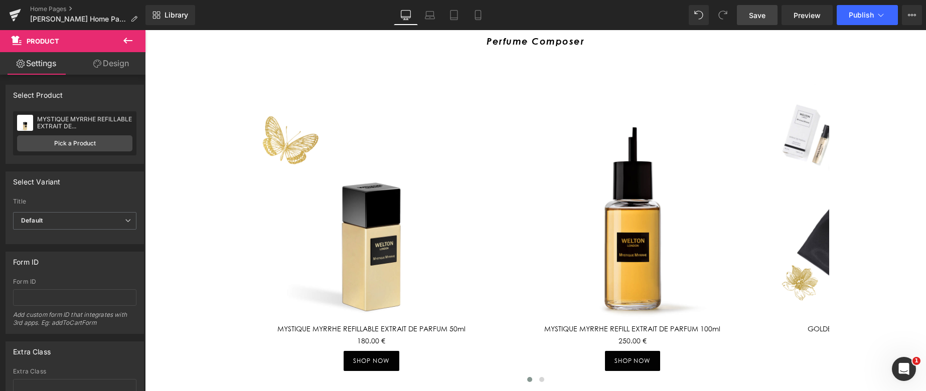
click at [759, 17] on span "Save" at bounding box center [757, 15] width 17 height 11
click at [861, 19] on span "Publish" at bounding box center [860, 15] width 25 height 8
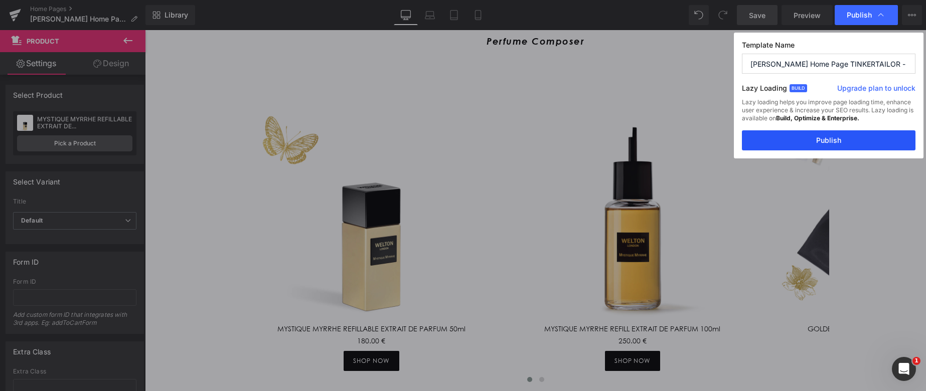
click at [840, 143] on button "Publish" at bounding box center [828, 140] width 173 height 20
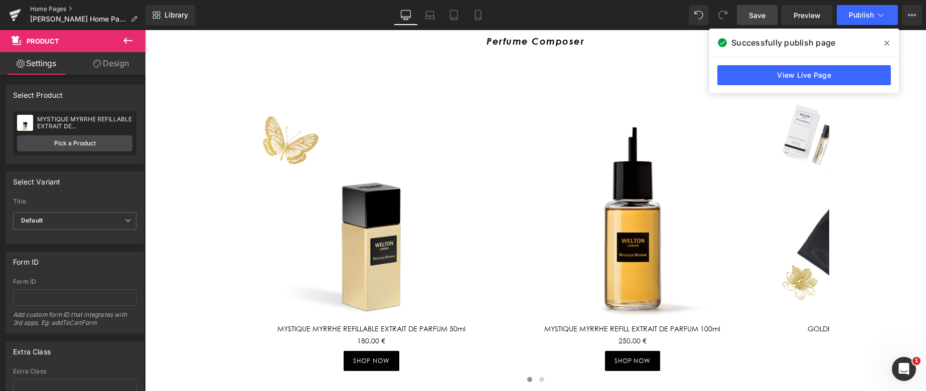
click at [52, 11] on link "Home Pages" at bounding box center [87, 9] width 115 height 8
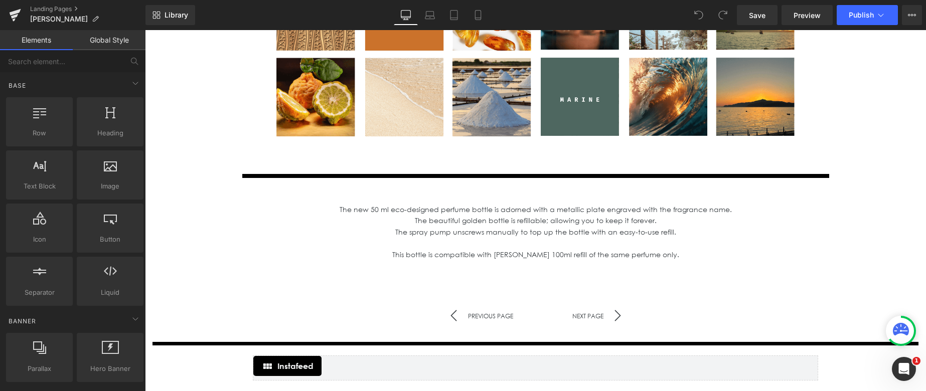
scroll to position [2082, 0]
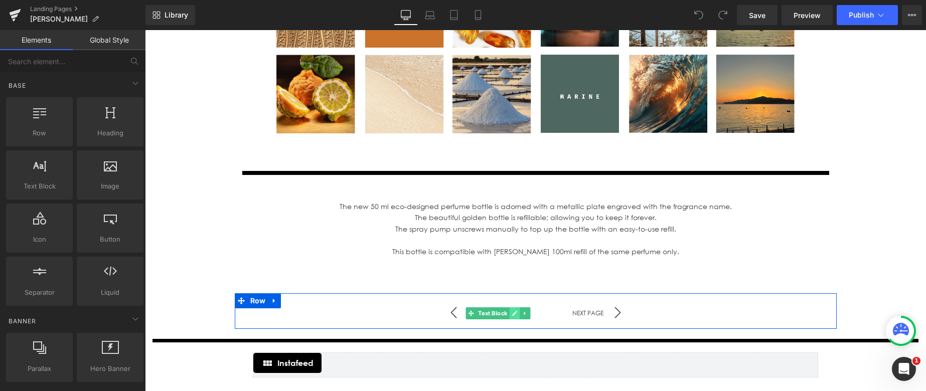
click at [516, 312] on icon at bounding box center [514, 313] width 6 height 6
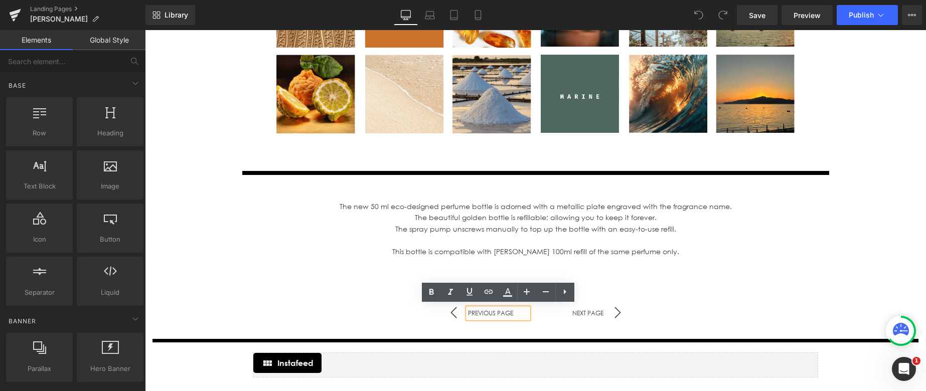
click at [516, 311] on p "PREVIOUS PAGE" at bounding box center [498, 313] width 60 height 10
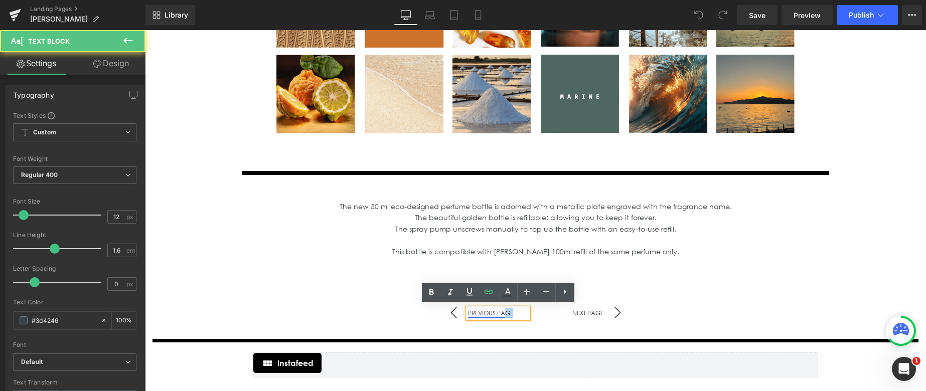
drag, startPoint x: 513, startPoint y: 310, endPoint x: 507, endPoint y: 310, distance: 6.0
click at [507, 310] on link "PREVIOUS PAGE" at bounding box center [490, 313] width 45 height 8
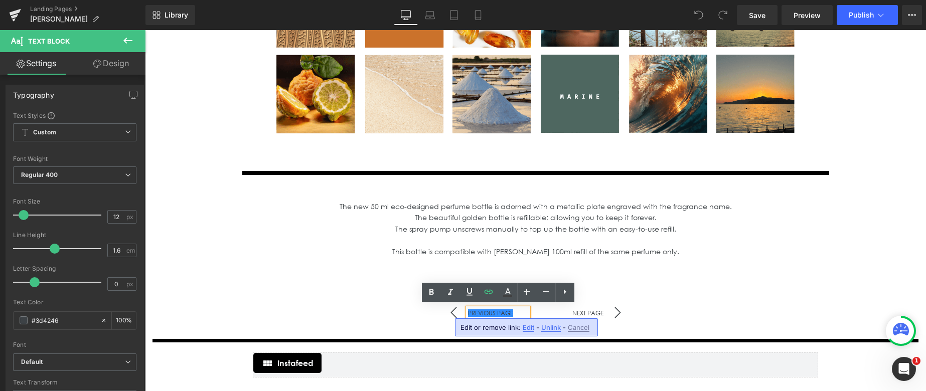
click at [527, 328] on span "Edit" at bounding box center [528, 327] width 12 height 9
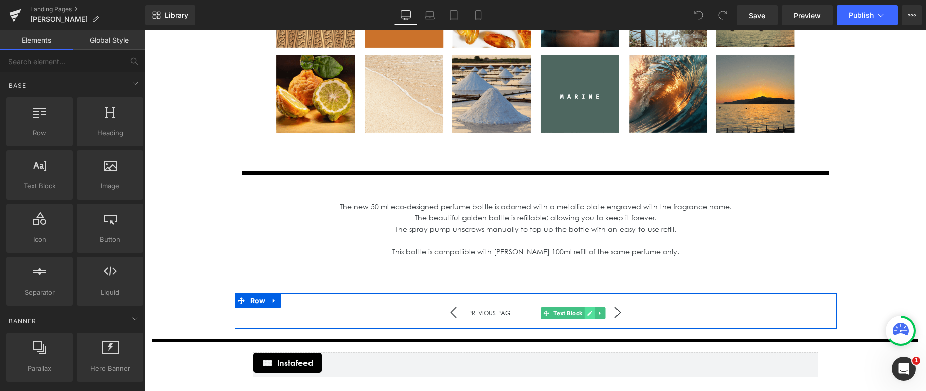
click at [590, 312] on icon at bounding box center [589, 313] width 5 height 5
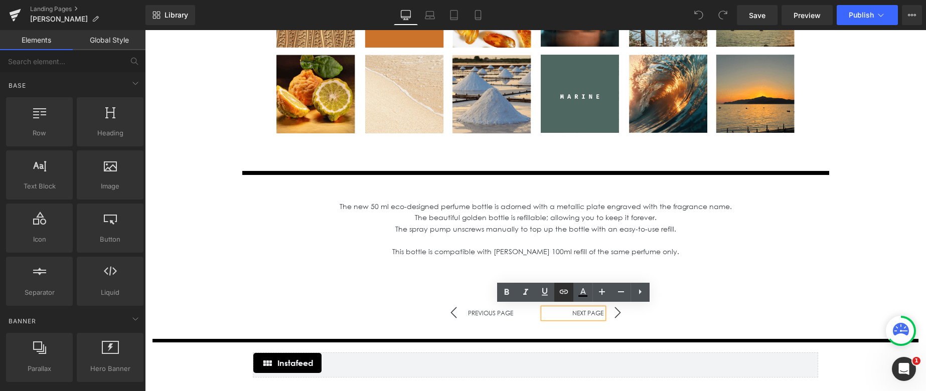
click at [563, 296] on icon at bounding box center [564, 292] width 12 height 12
click at [582, 312] on link "NEXT PAGE" at bounding box center [587, 313] width 31 height 8
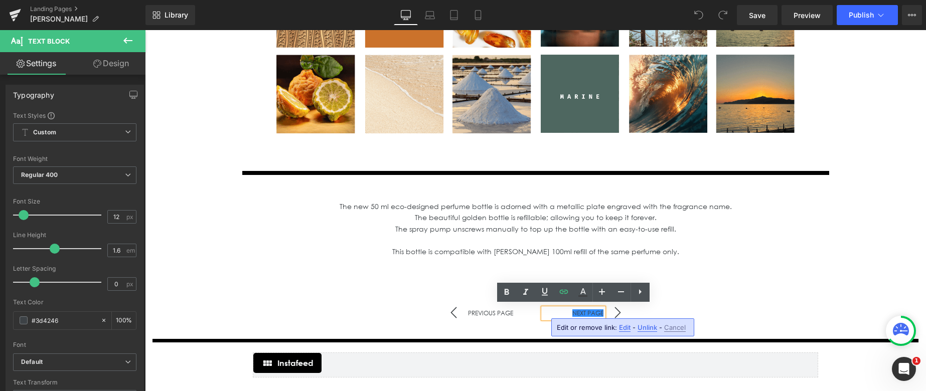
drag, startPoint x: 622, startPoint y: 326, endPoint x: 478, endPoint y: 296, distance: 146.5
click at [622, 326] on span "Edit" at bounding box center [625, 327] width 12 height 9
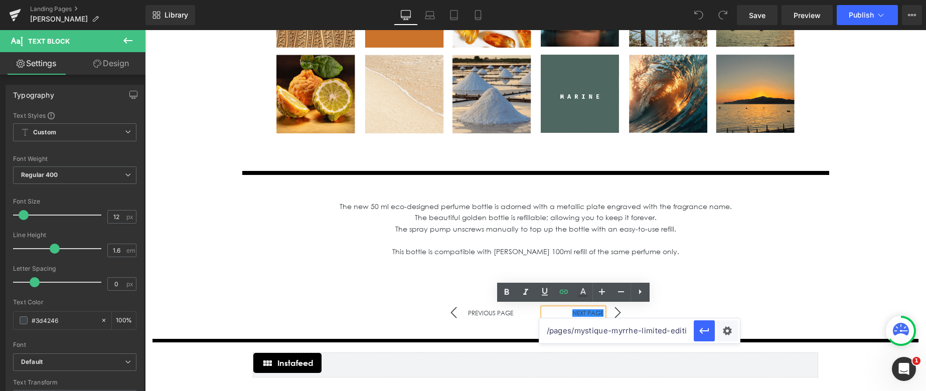
scroll to position [0, 9]
drag, startPoint x: 638, startPoint y: 330, endPoint x: 722, endPoint y: 332, distance: 83.3
click at [693, 332] on input "/pages/mystique-myrrhe-limited-edition" at bounding box center [616, 330] width 154 height 25
type input "/pages/mystique-myrrhe"
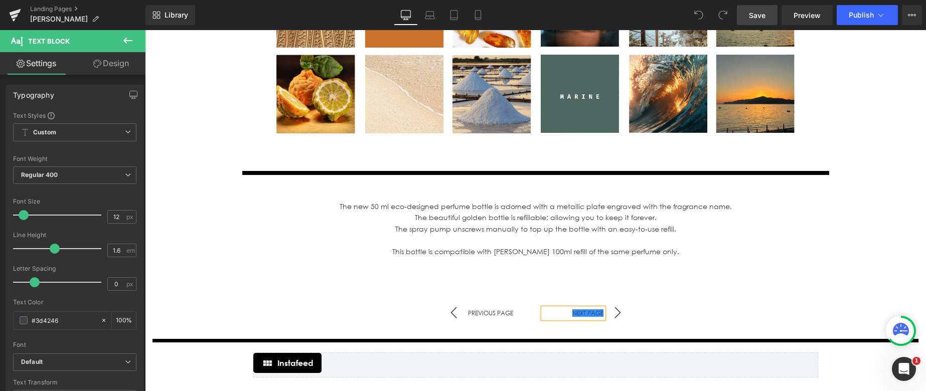
click at [757, 18] on span "Save" at bounding box center [757, 15] width 17 height 11
click at [861, 16] on span "Publish" at bounding box center [860, 15] width 25 height 8
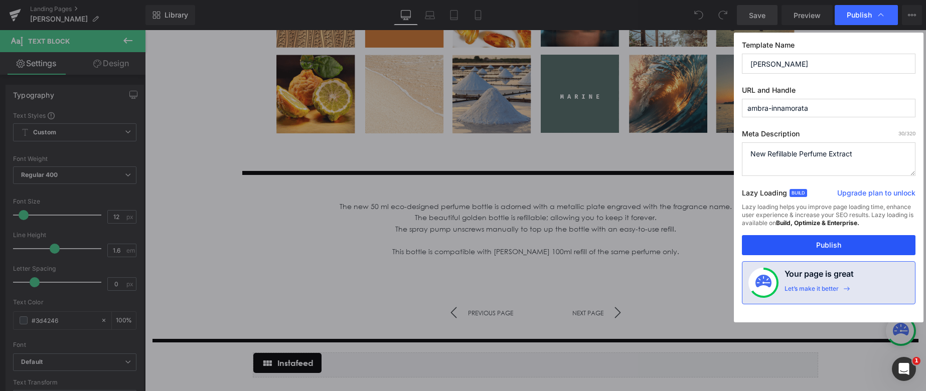
click at [836, 247] on button "Publish" at bounding box center [828, 245] width 173 height 20
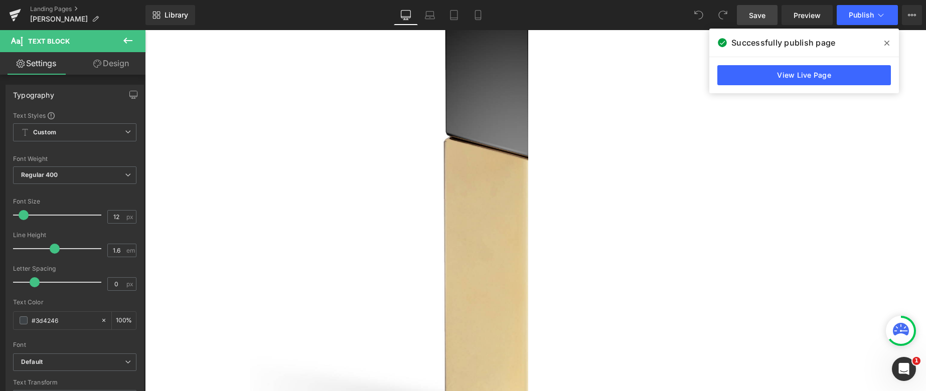
scroll to position [237, 0]
click at [50, 12] on link "Landing Pages" at bounding box center [87, 9] width 115 height 8
